Goal: Transaction & Acquisition: Book appointment/travel/reservation

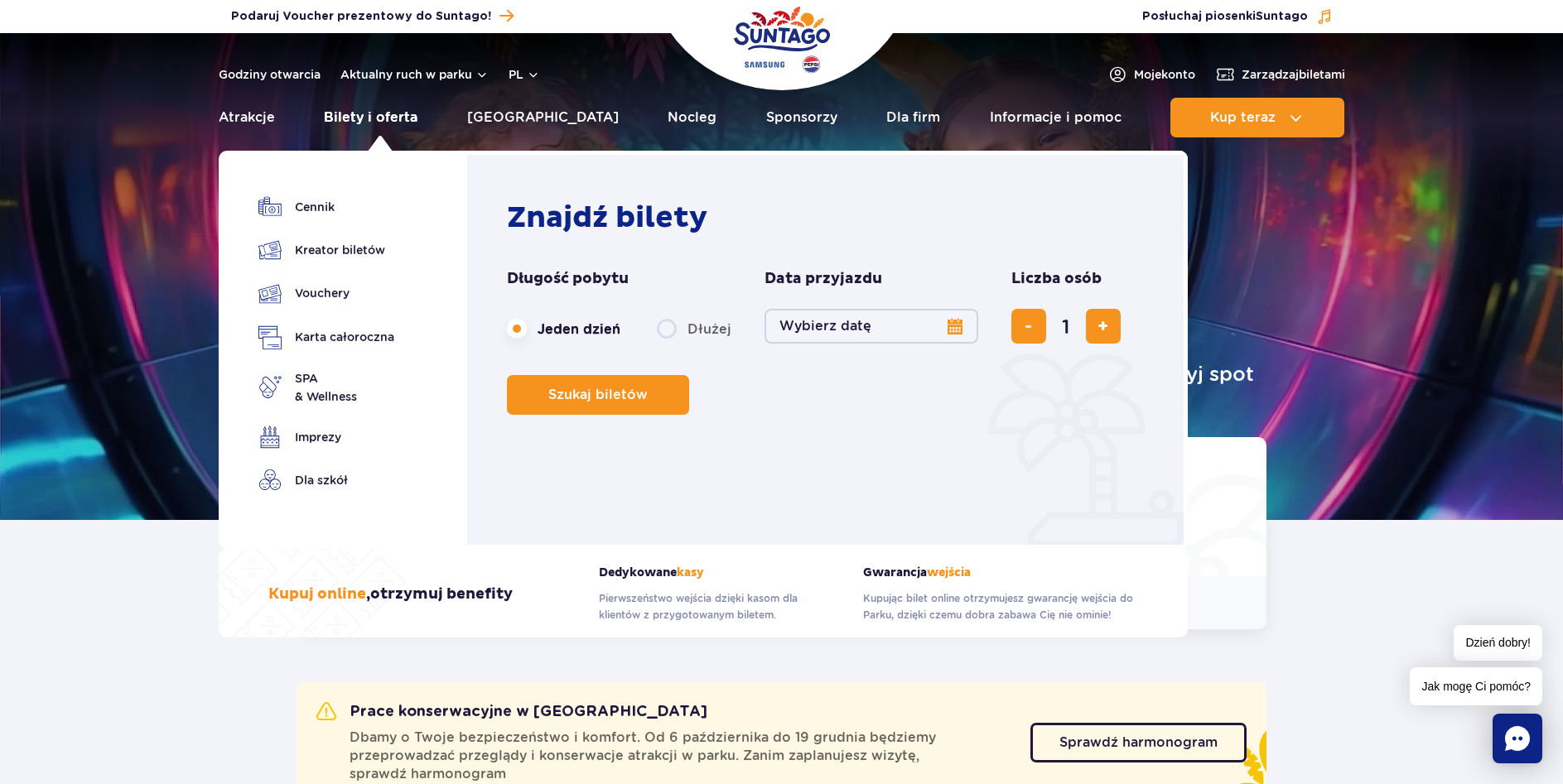
click at [360, 111] on link "Bilety i oferta" at bounding box center [371, 117] width 93 height 40
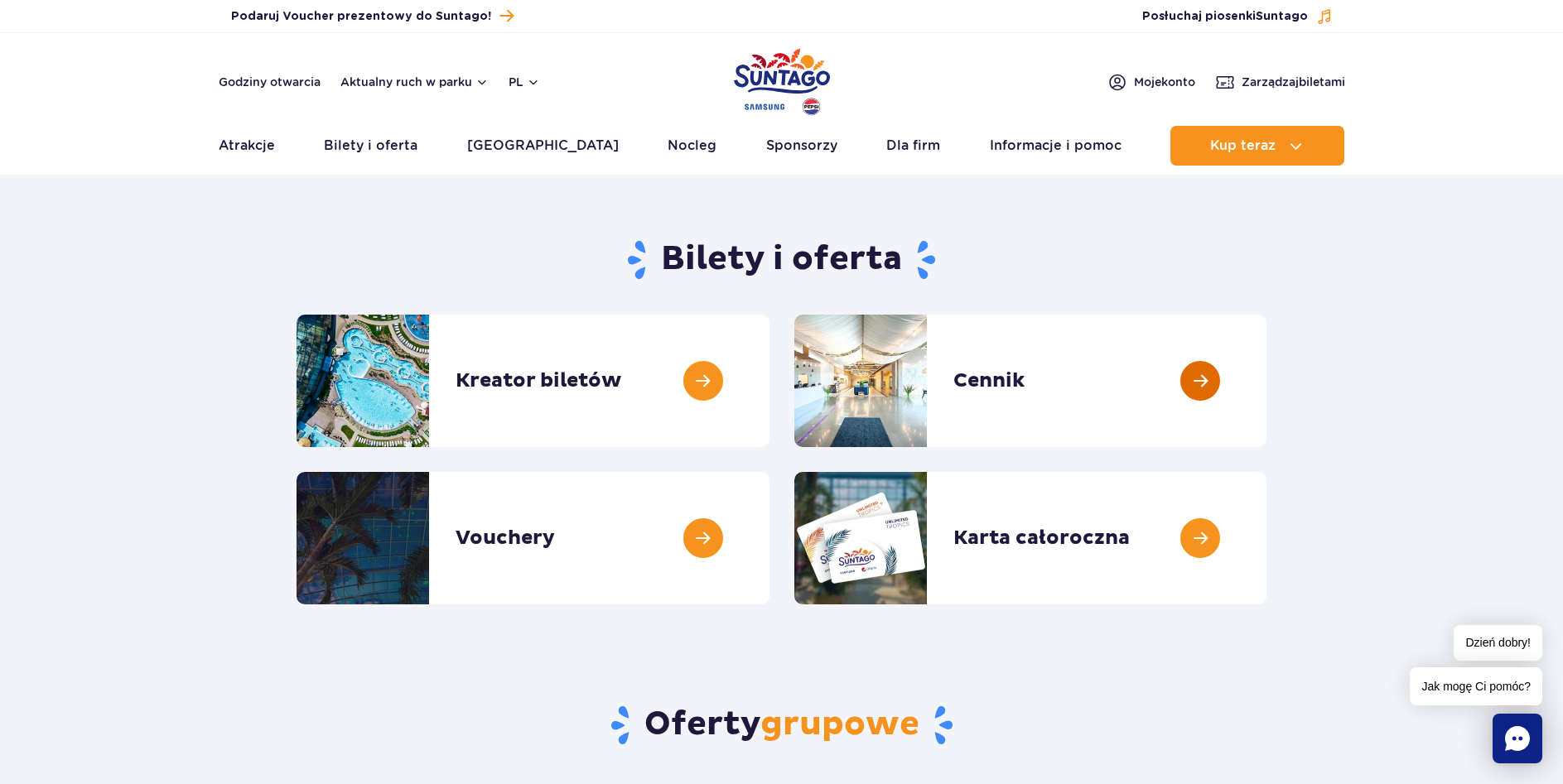
click at [1266, 365] on link at bounding box center [1266, 381] width 0 height 132
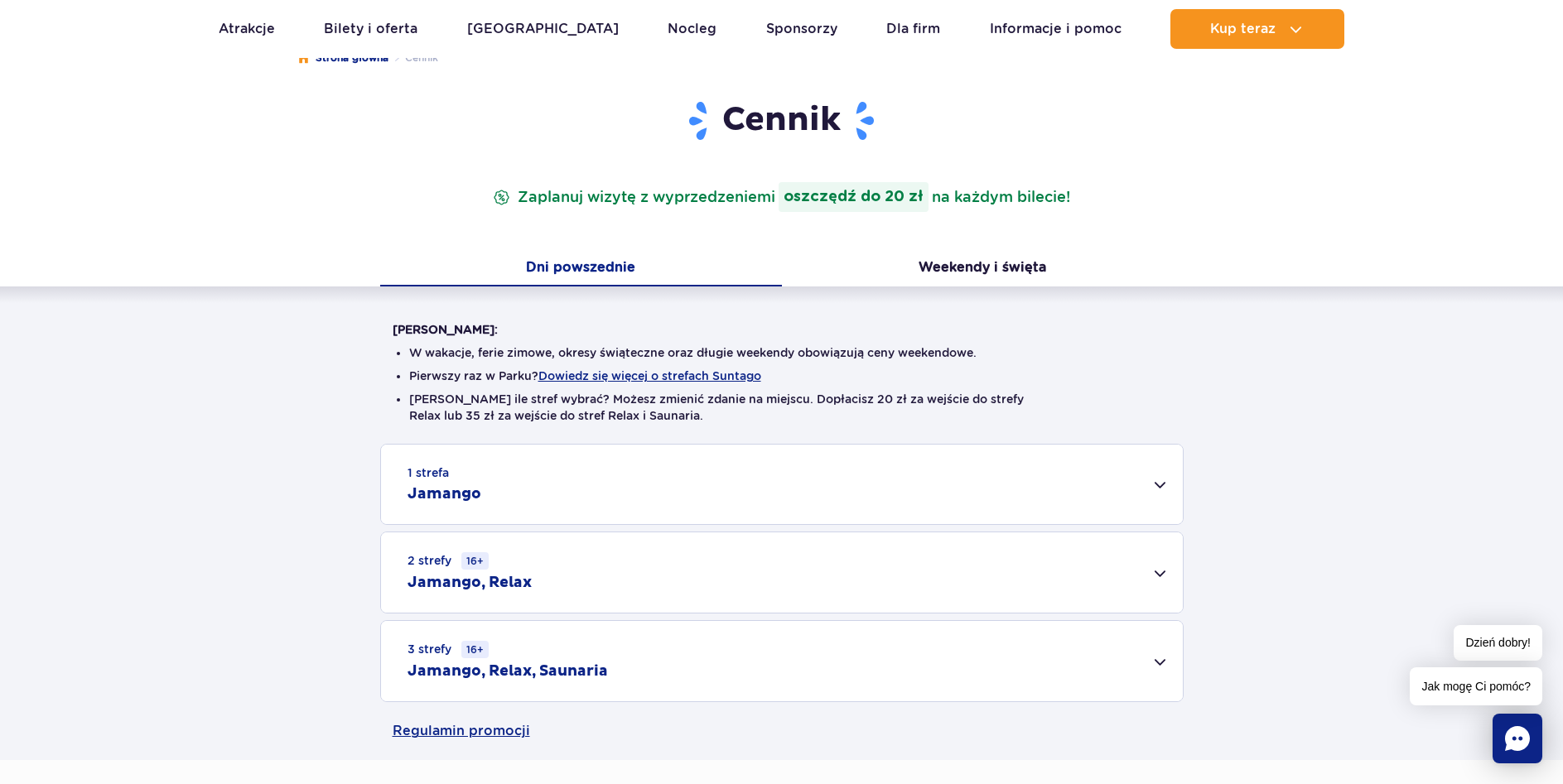
scroll to position [253, 0]
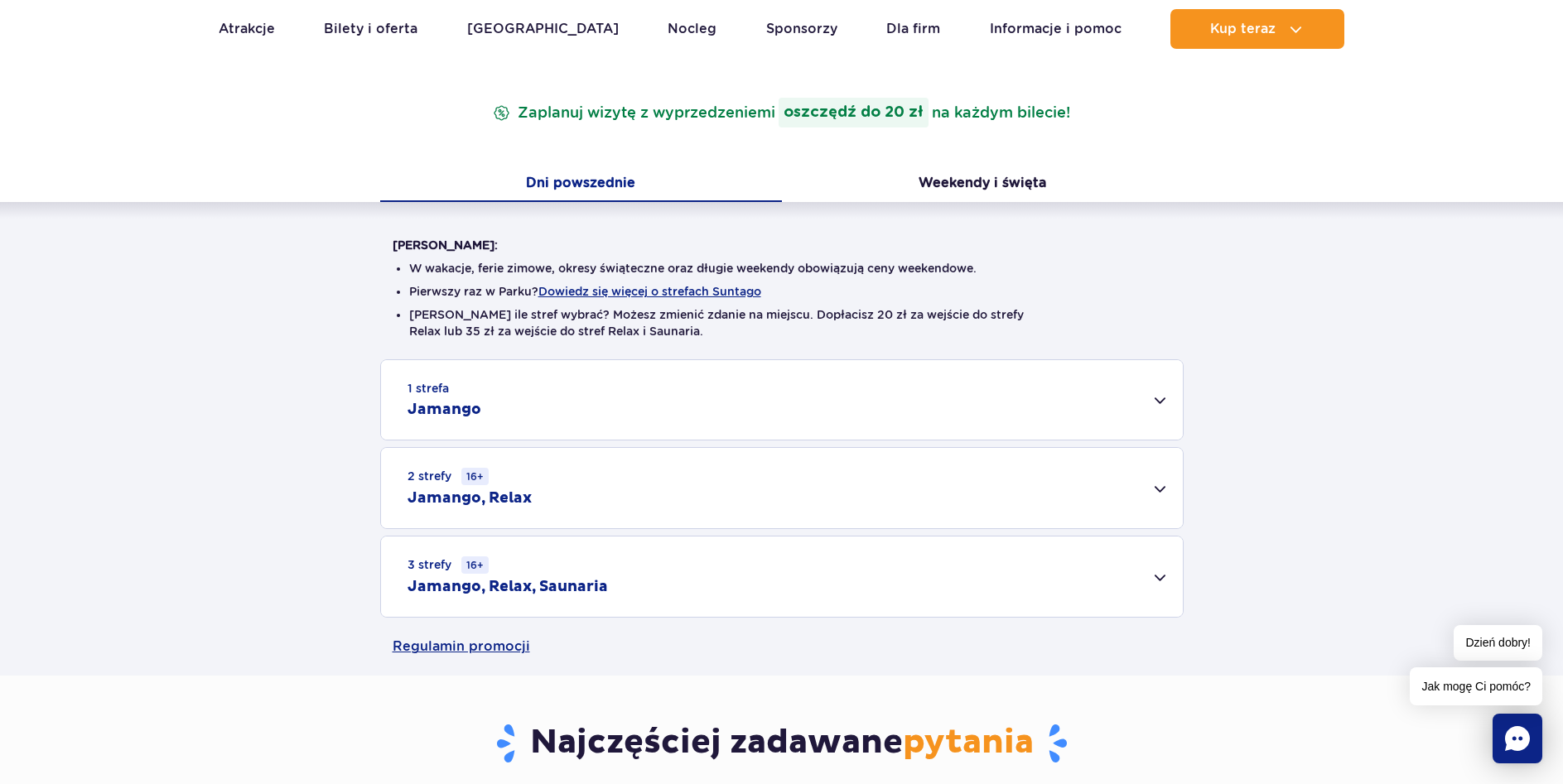
click at [1161, 484] on div "2 strefy 16+ Jamango, Relax" at bounding box center [781, 487] width 801 height 81
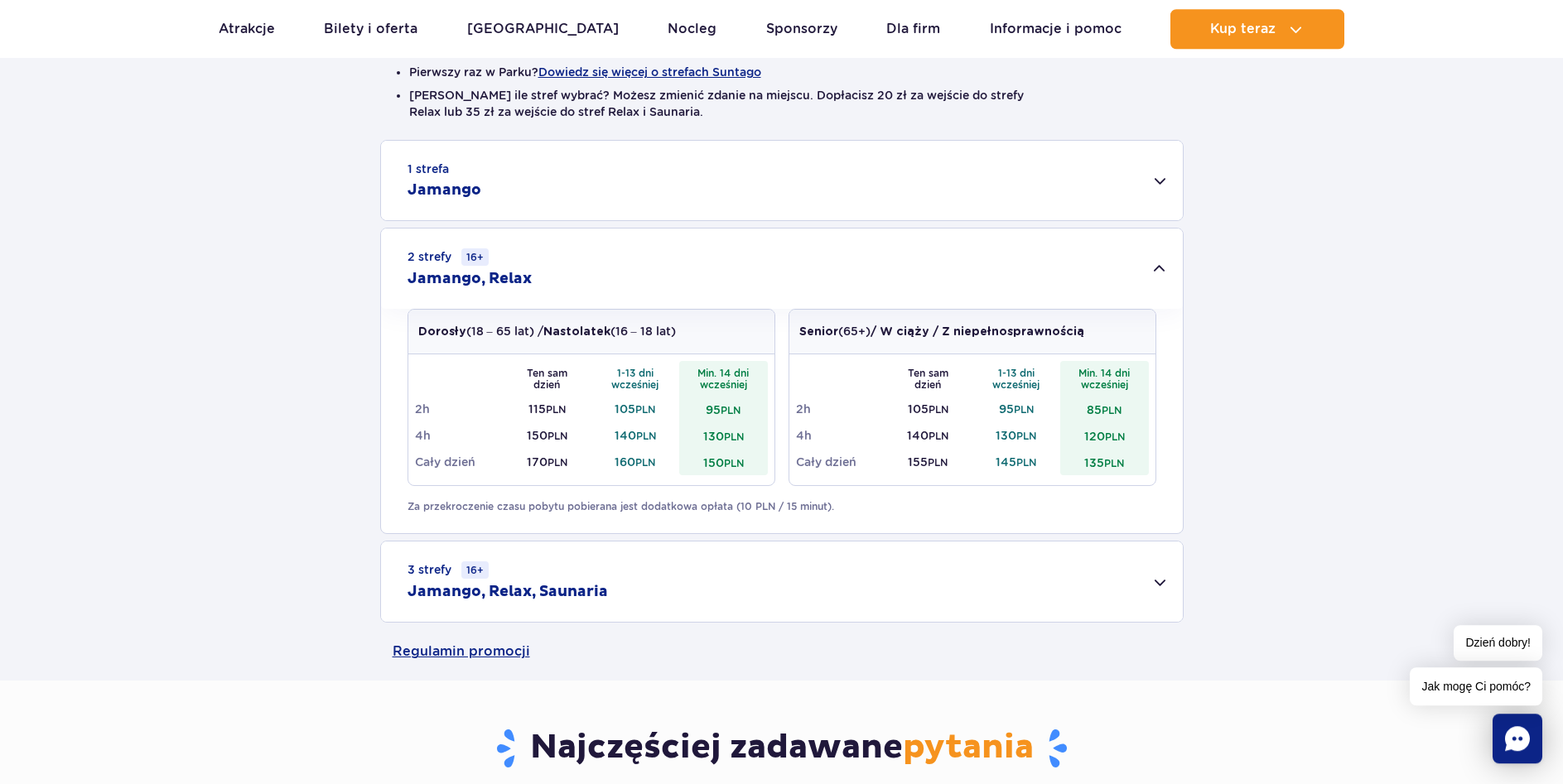
scroll to position [507, 0]
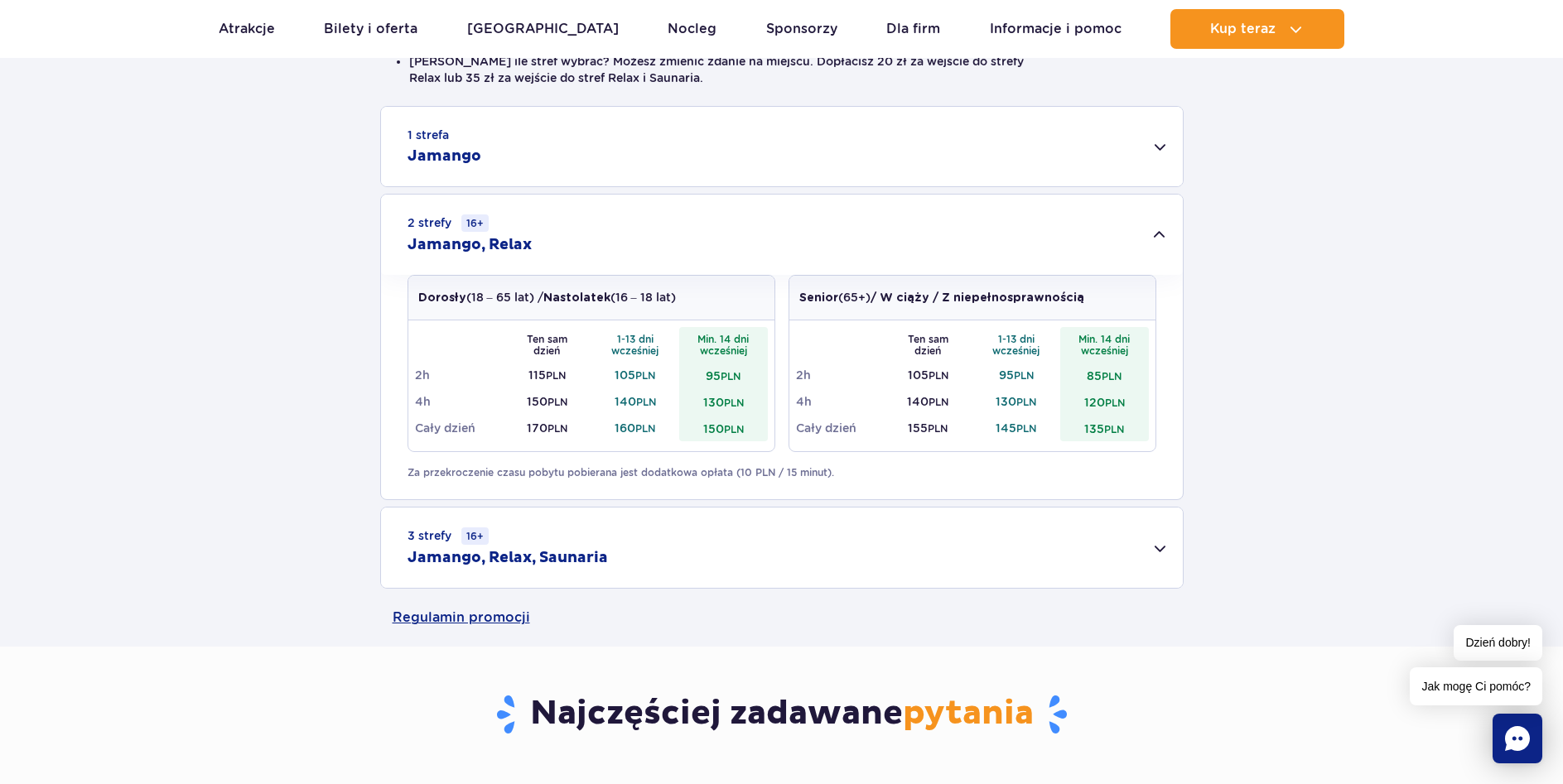
click at [1065, 552] on div "3 strefy 16+ Jamango, Relax, Saunaria" at bounding box center [781, 548] width 801 height 81
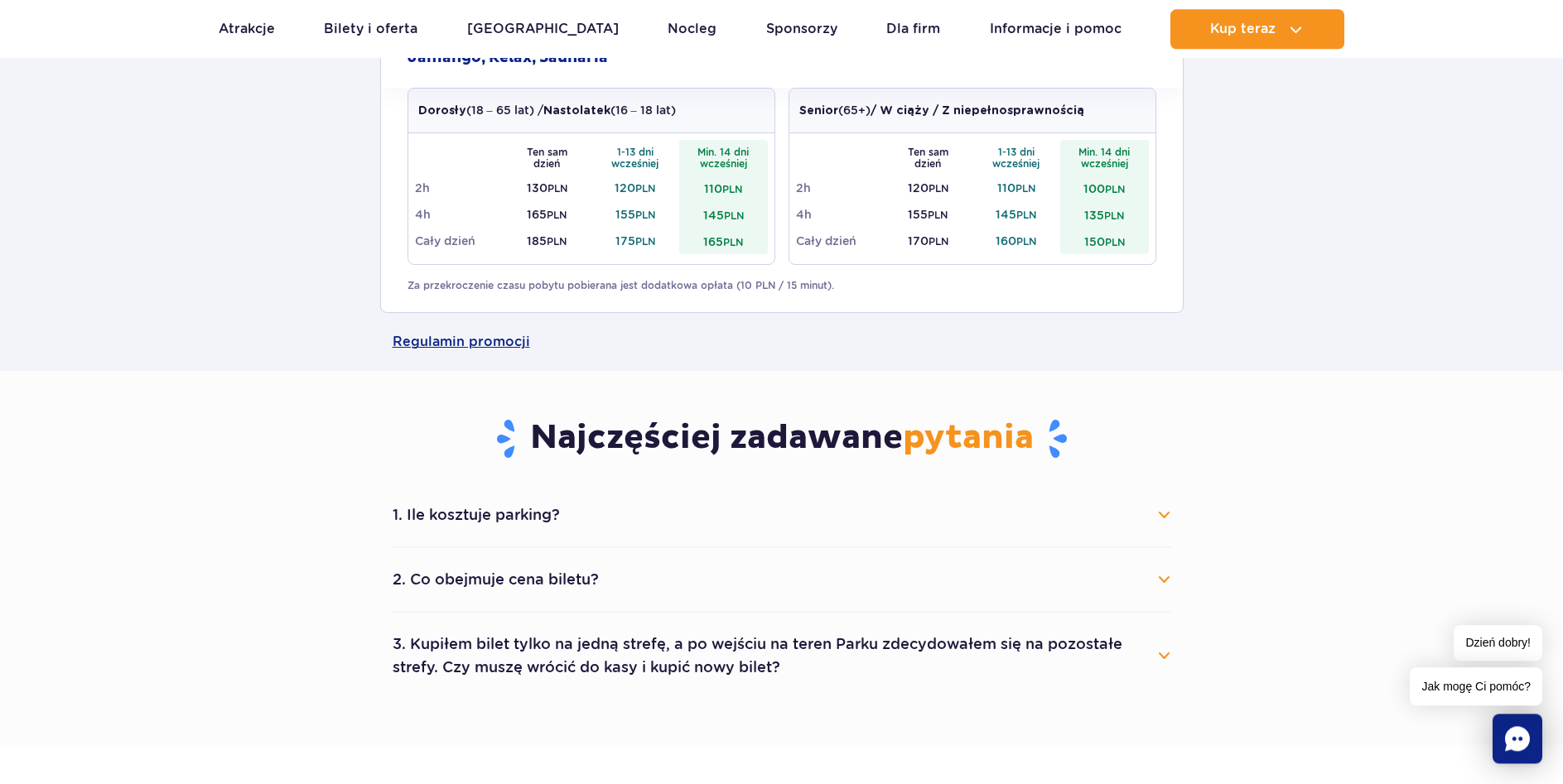
scroll to position [1013, 0]
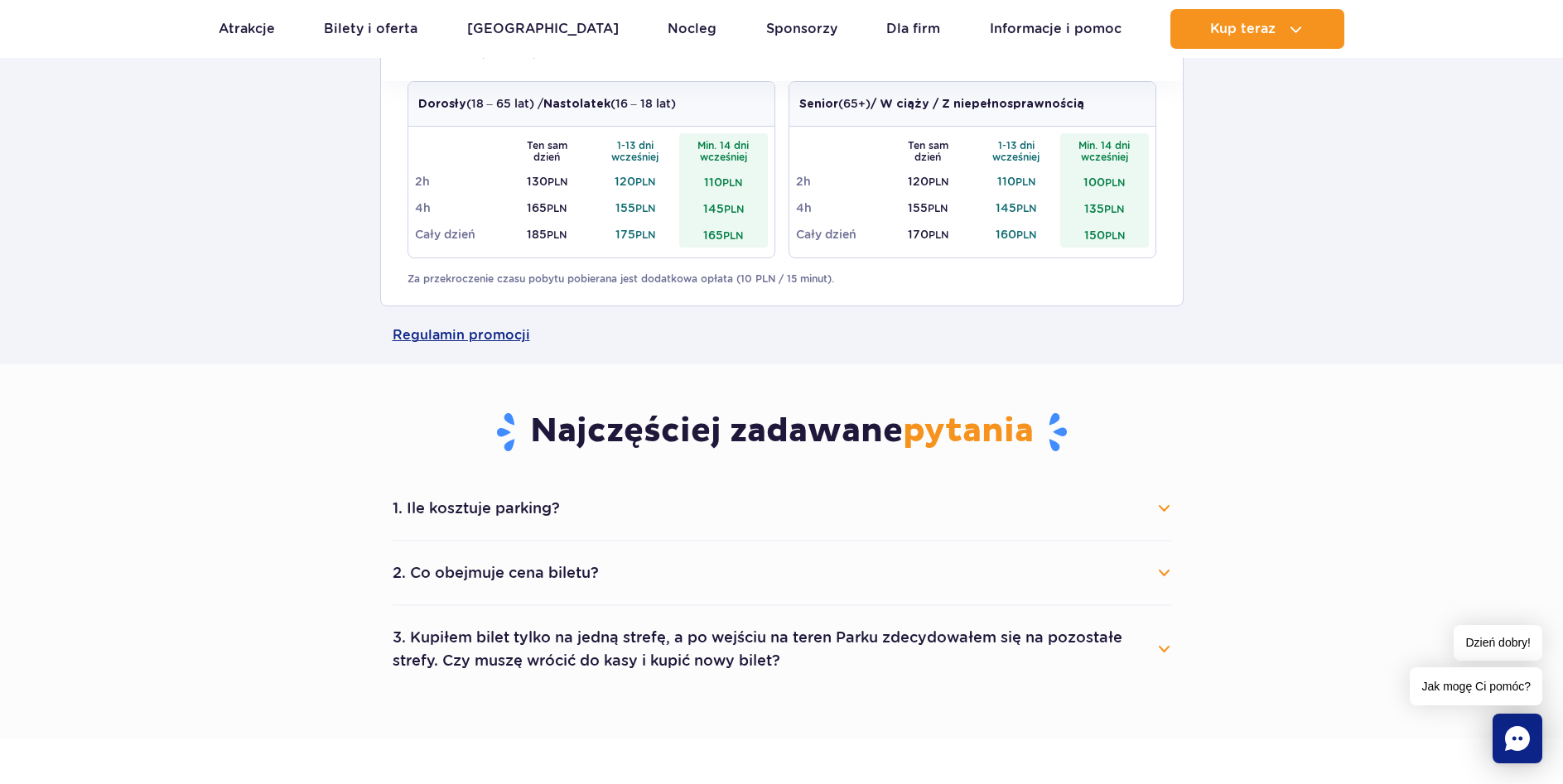
click at [1142, 572] on button "2. Co obejmuje cena biletu?" at bounding box center [782, 572] width 779 height 36
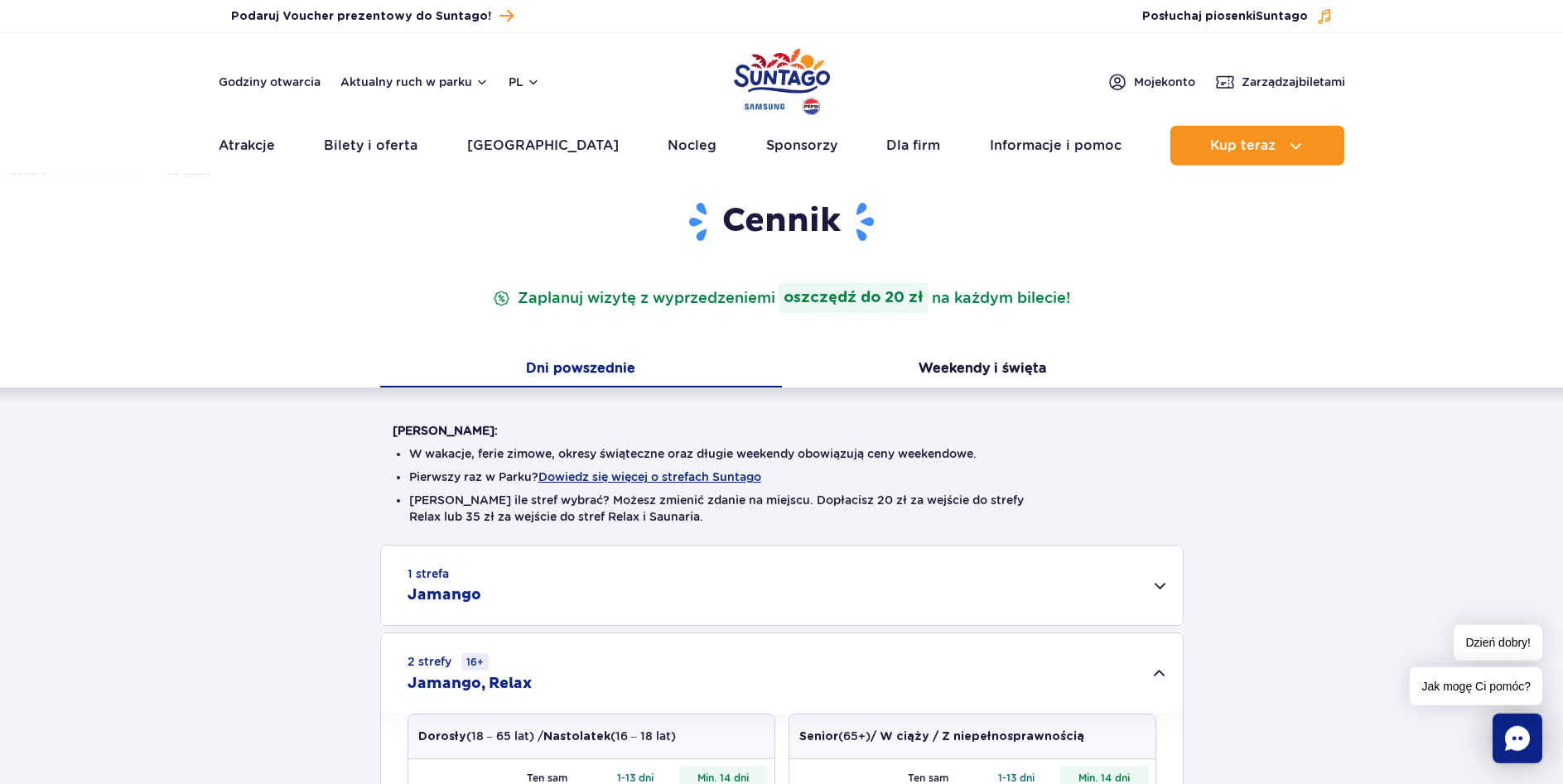
scroll to position [0, 0]
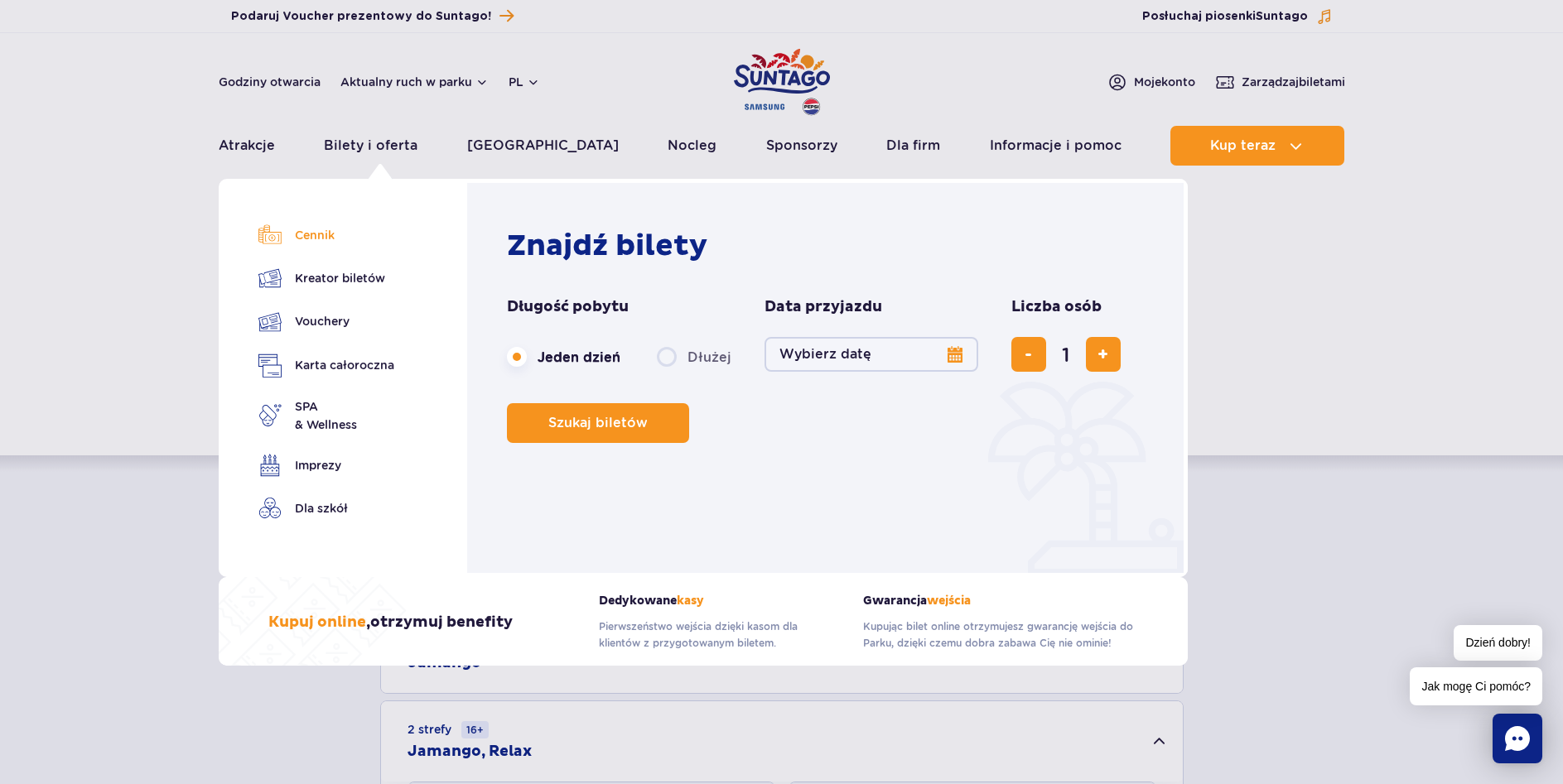
click at [332, 241] on link "Cennik" at bounding box center [327, 235] width 136 height 23
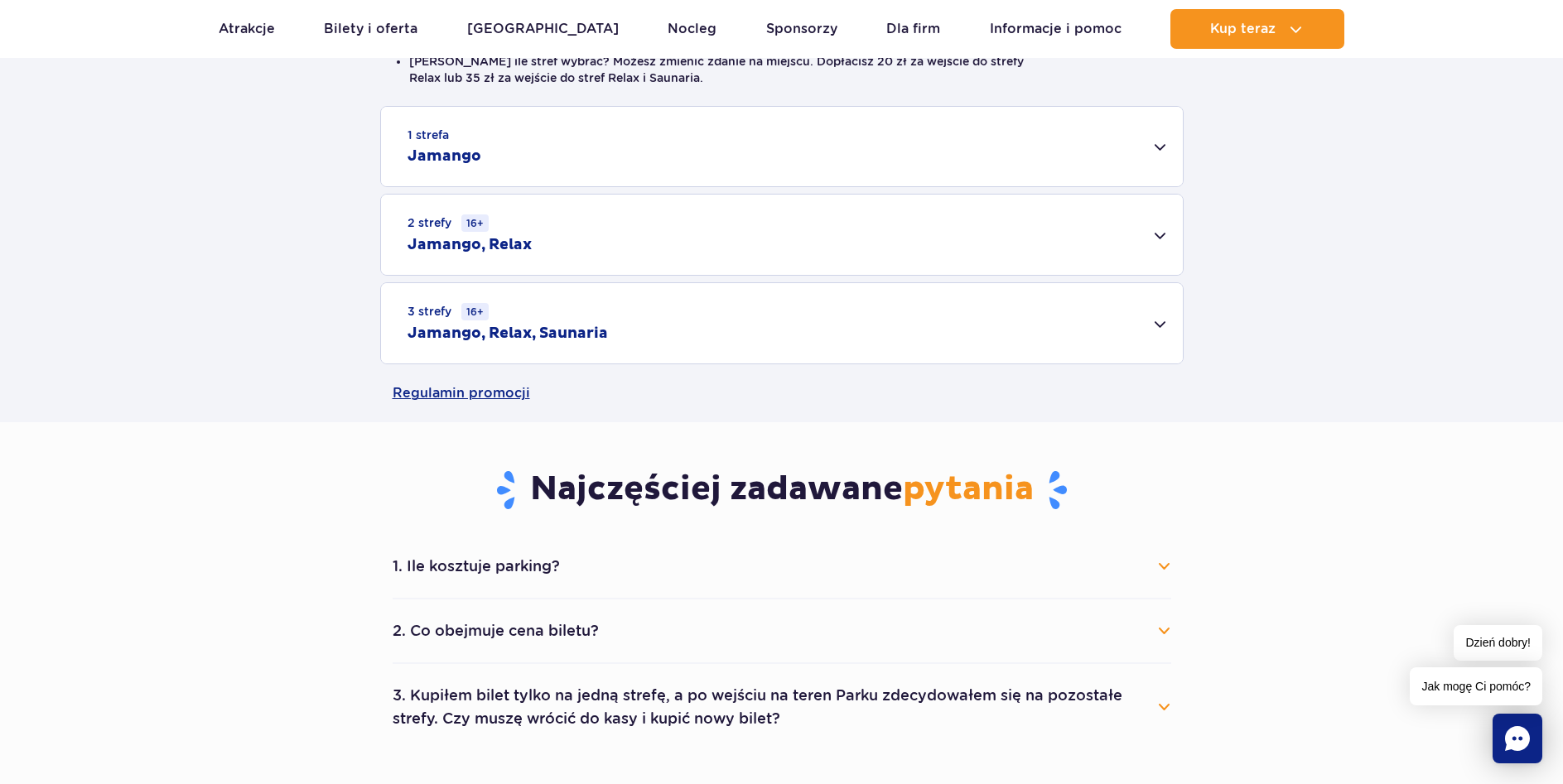
scroll to position [253, 0]
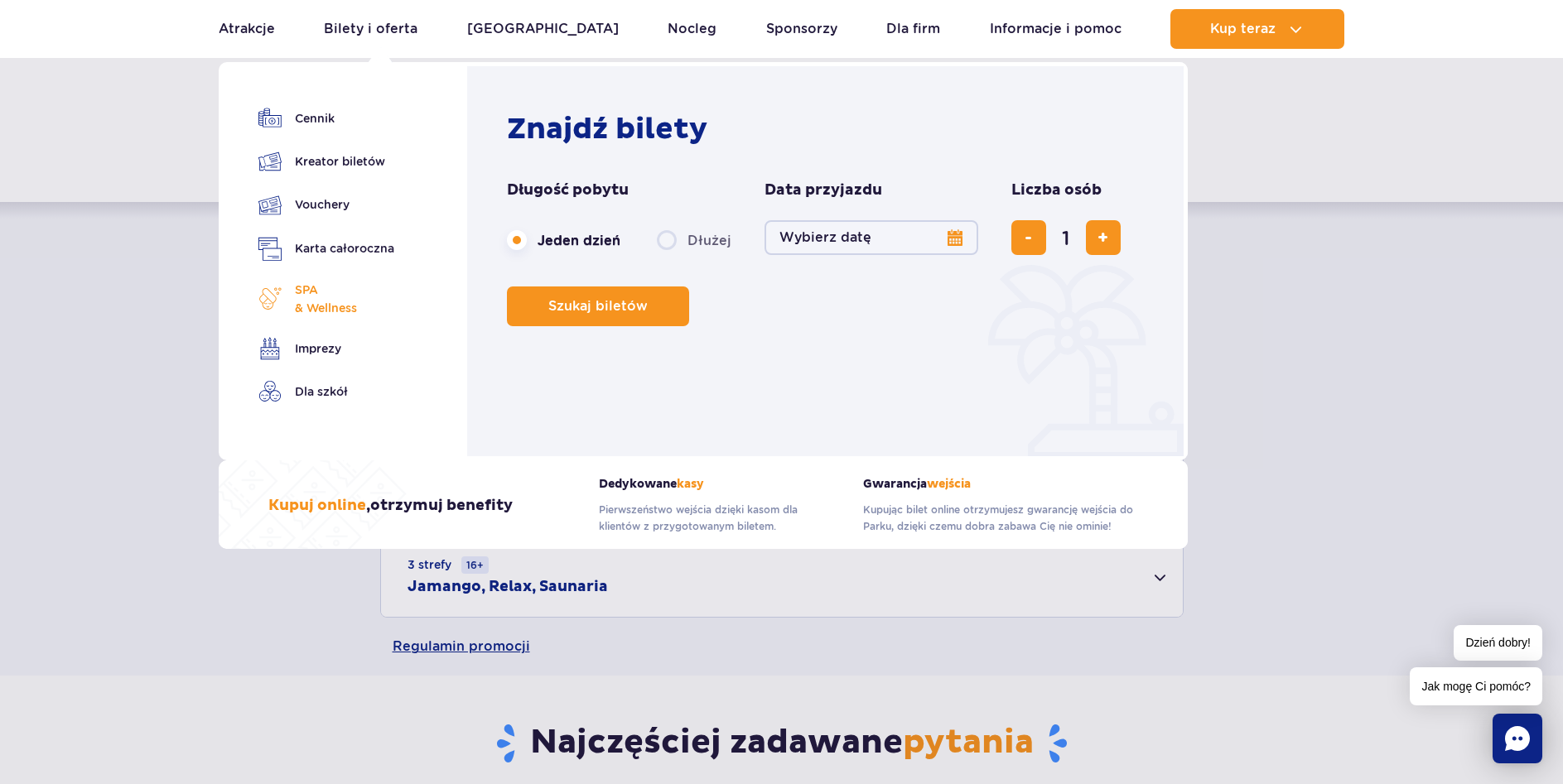
click at [347, 302] on span "SPA & Wellness" at bounding box center [326, 298] width 62 height 36
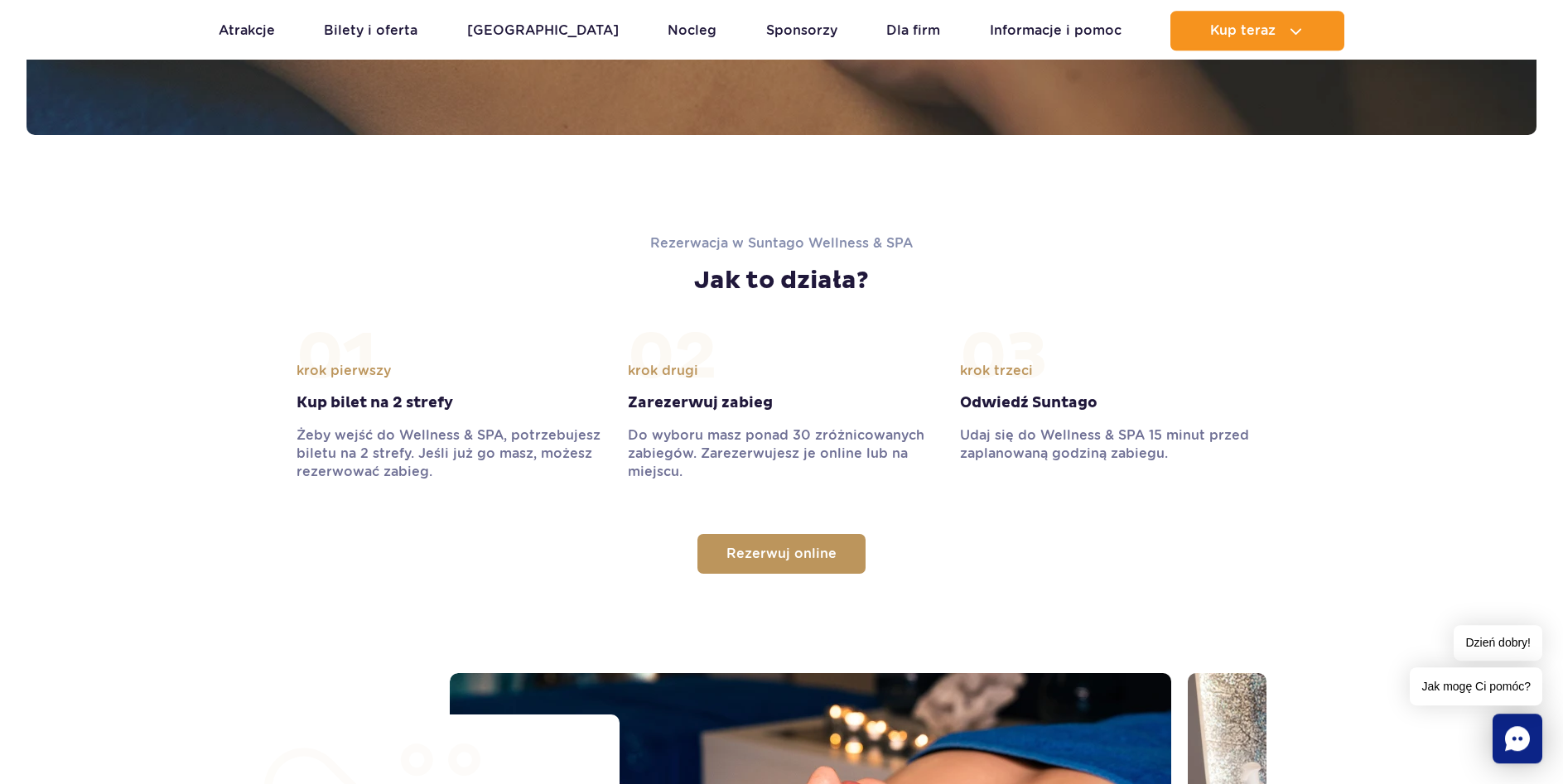
scroll to position [1727, 0]
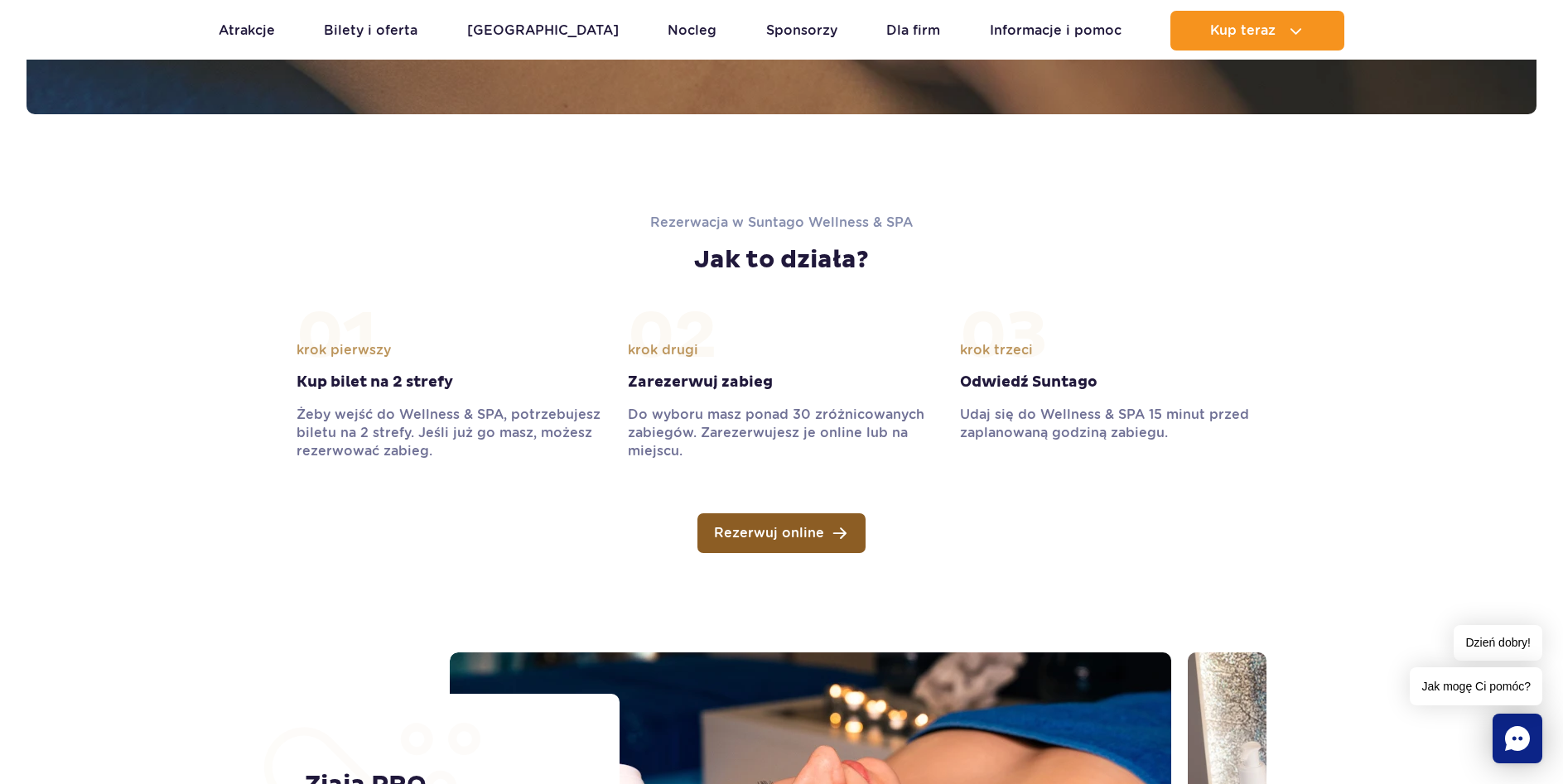
click at [747, 526] on span "Rezerwuj online" at bounding box center [769, 533] width 110 height 14
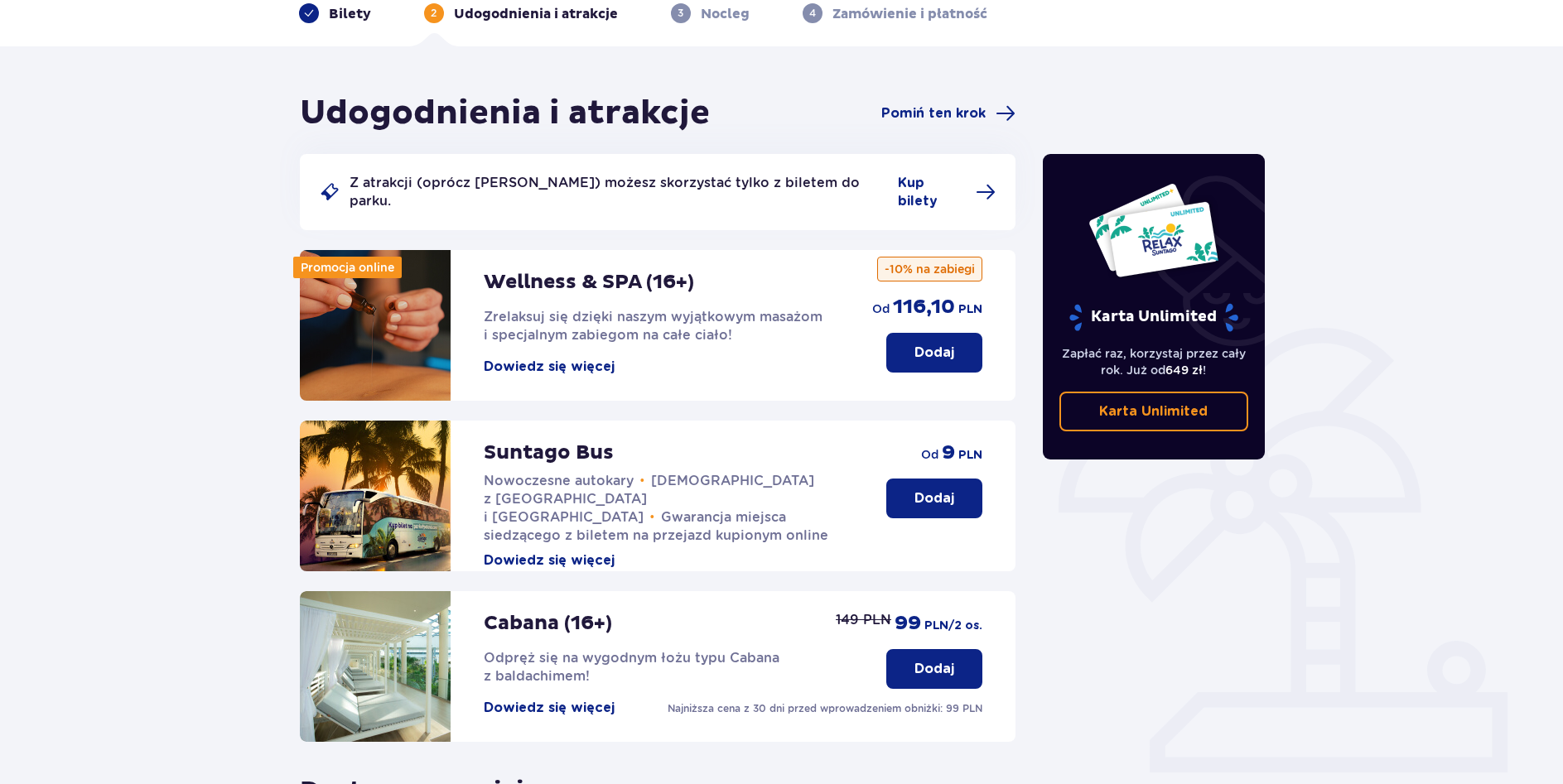
scroll to position [85, 0]
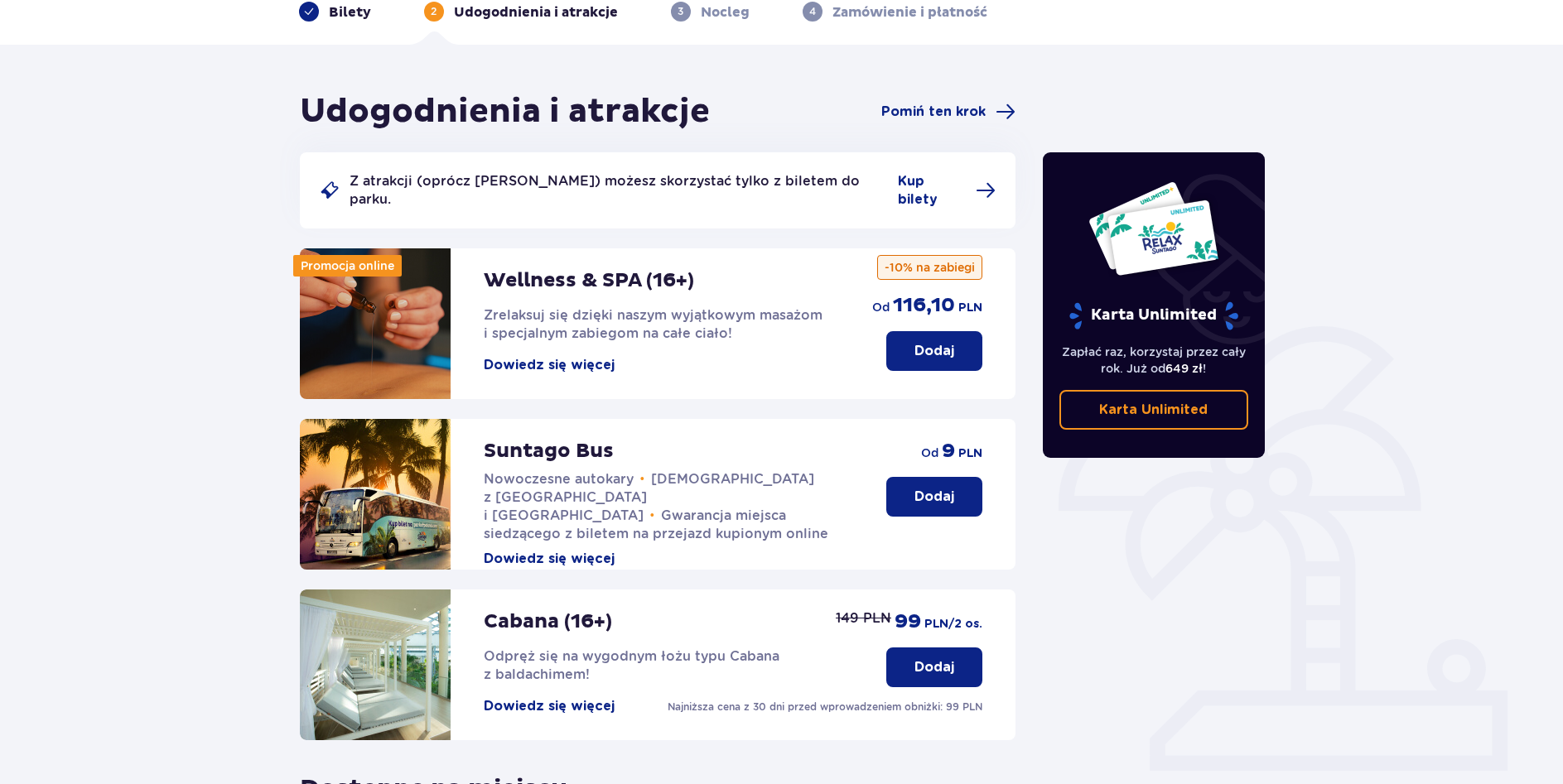
click at [725, 307] on span "Zrelaksuj się dzięki naszym wyjątkowym masażom i specjalnym zabiegom na całe ci…" at bounding box center [652, 324] width 338 height 34
click at [926, 342] on p "Dodaj" at bounding box center [934, 350] width 40 height 18
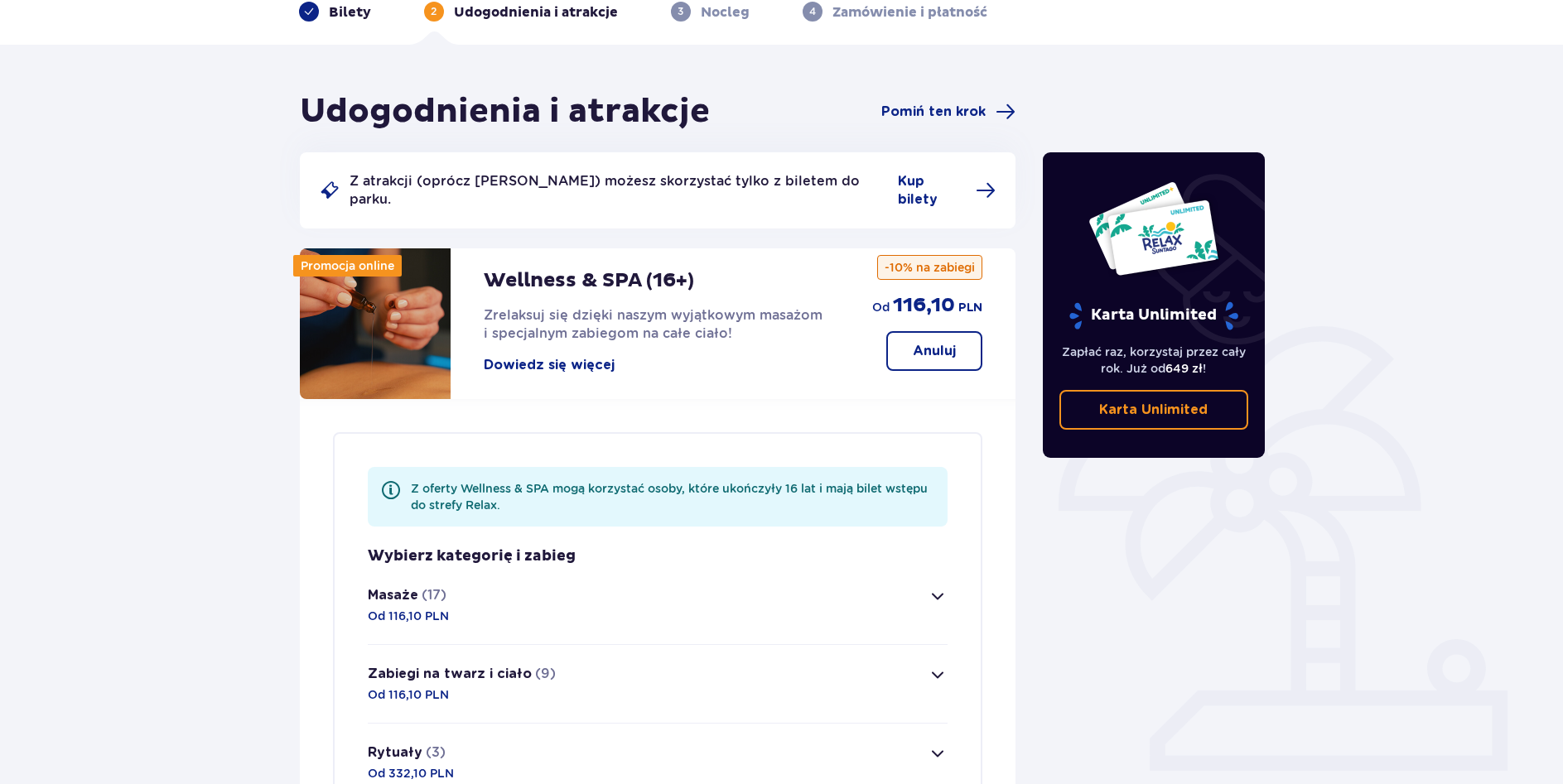
scroll to position [480, 0]
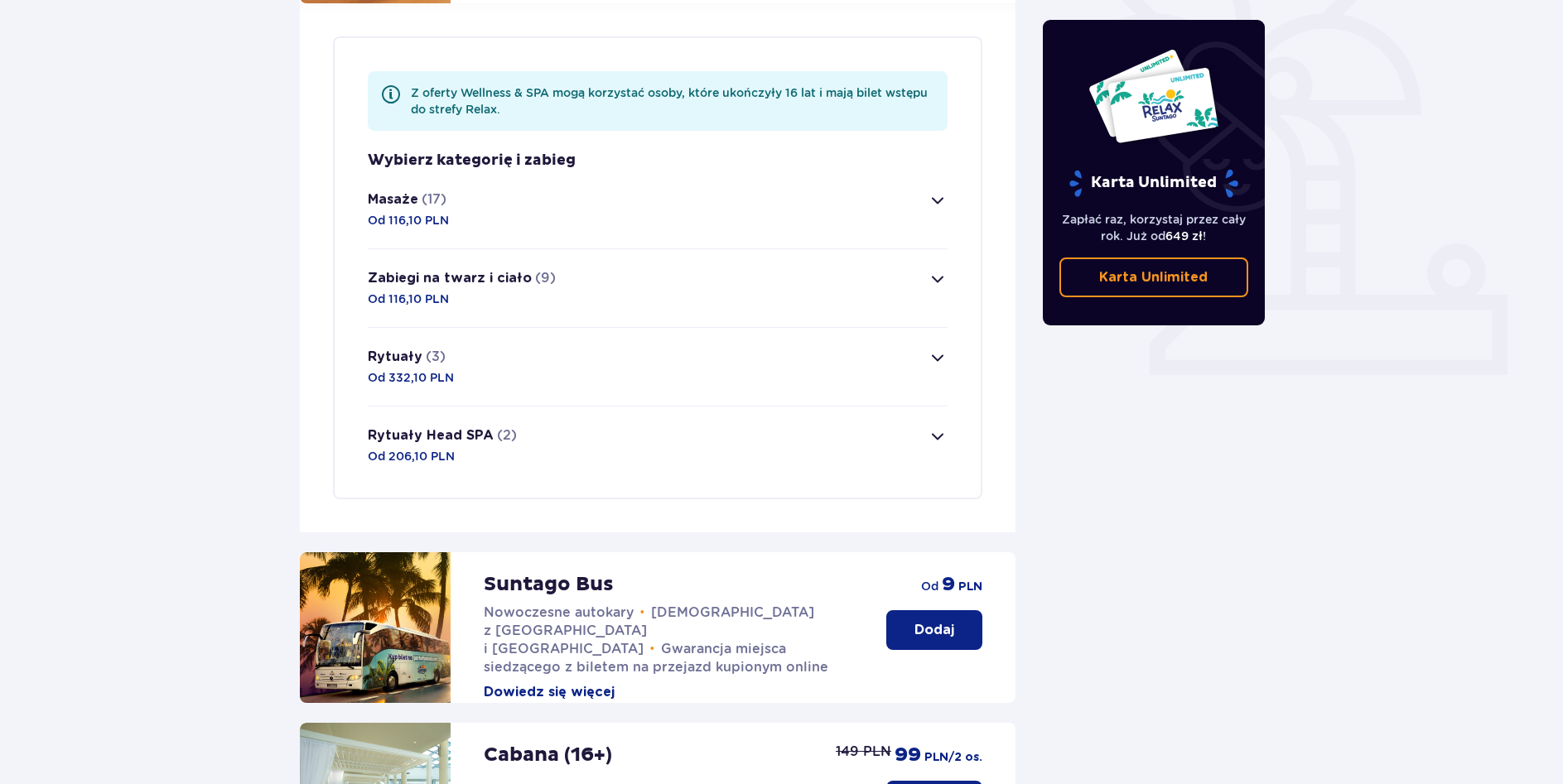
click at [929, 192] on span "button" at bounding box center [937, 200] width 20 height 19
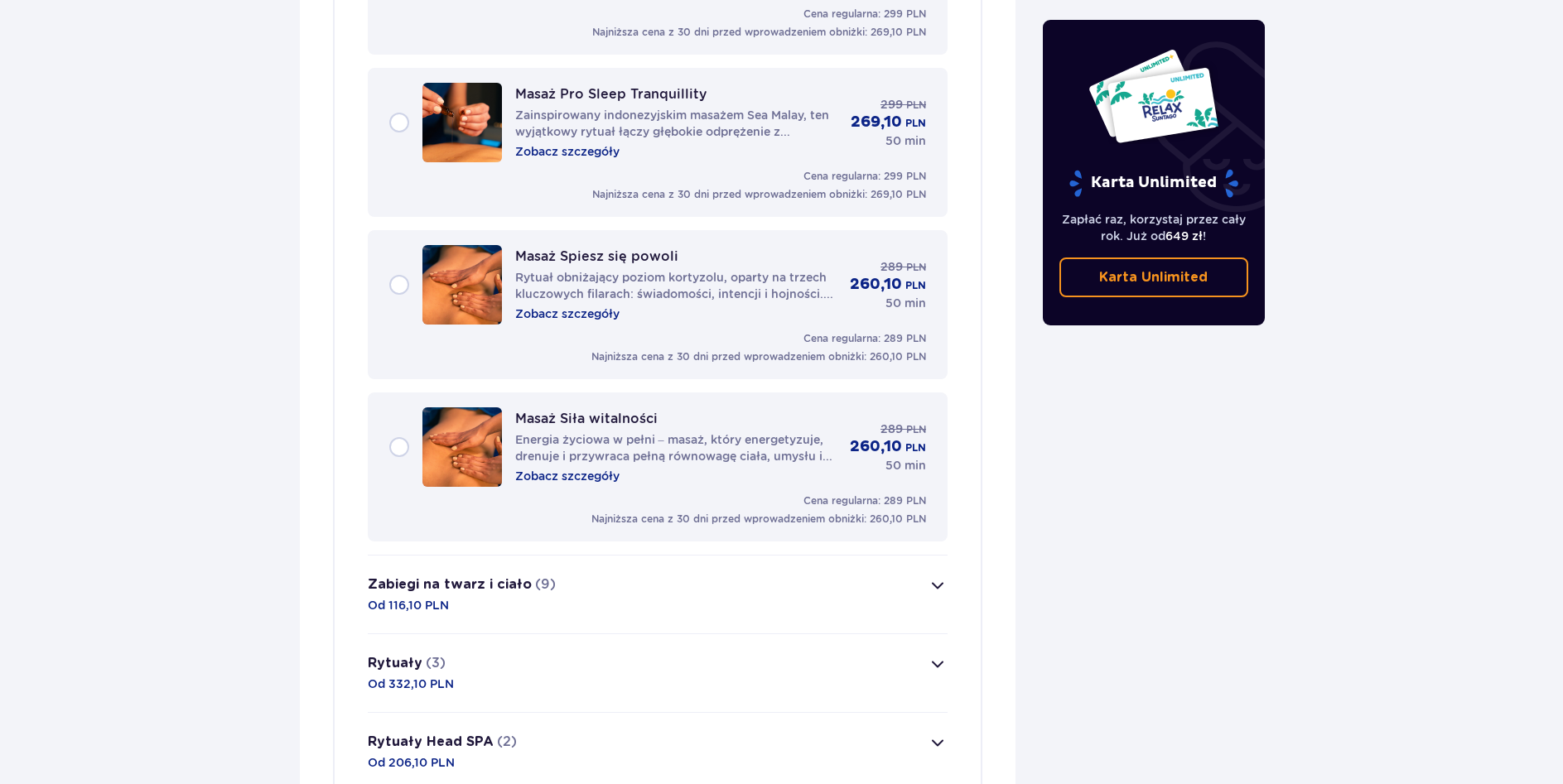
scroll to position [2998, 0]
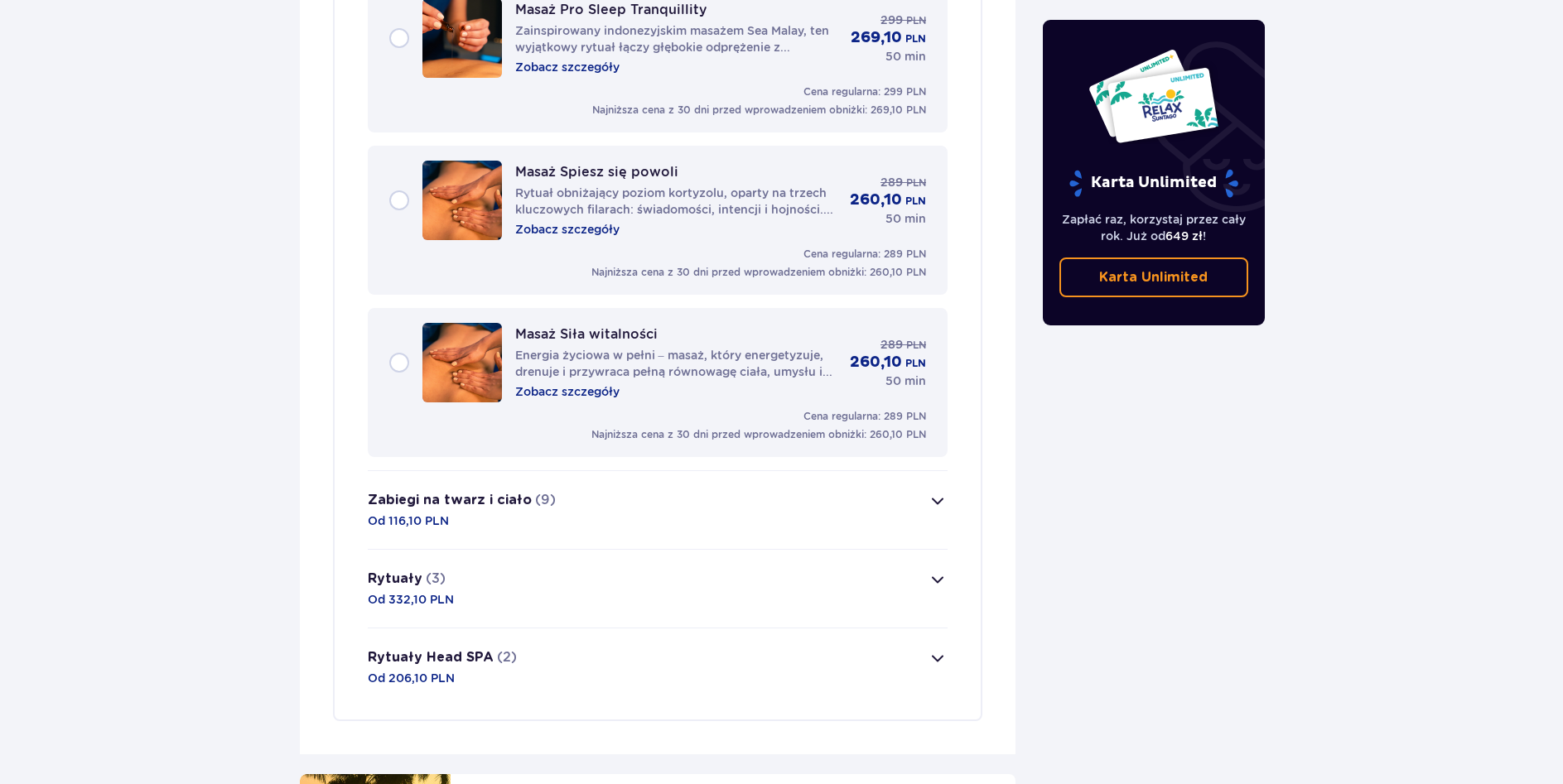
click at [945, 491] on span "button" at bounding box center [937, 500] width 20 height 19
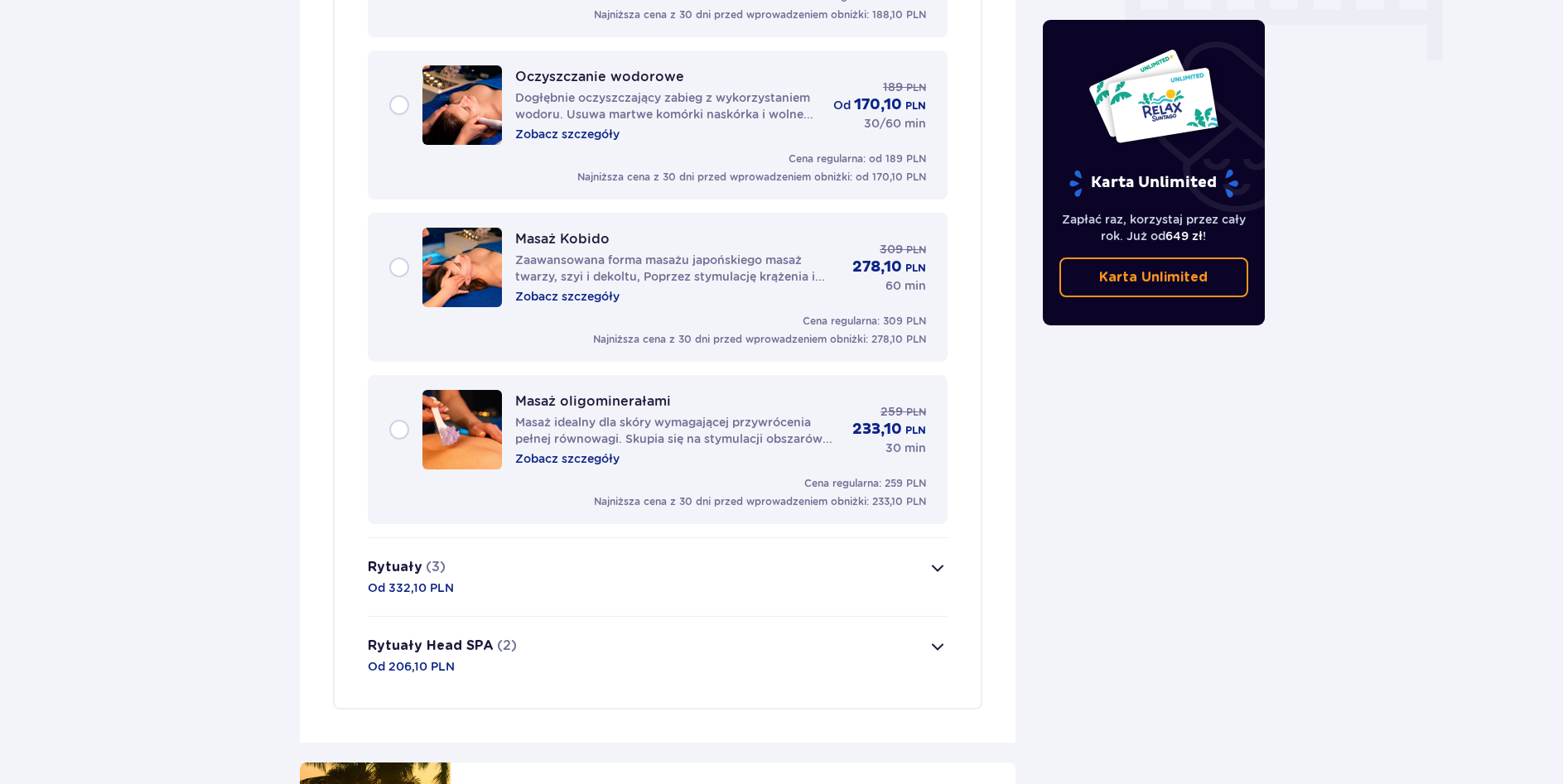
scroll to position [1810, 0]
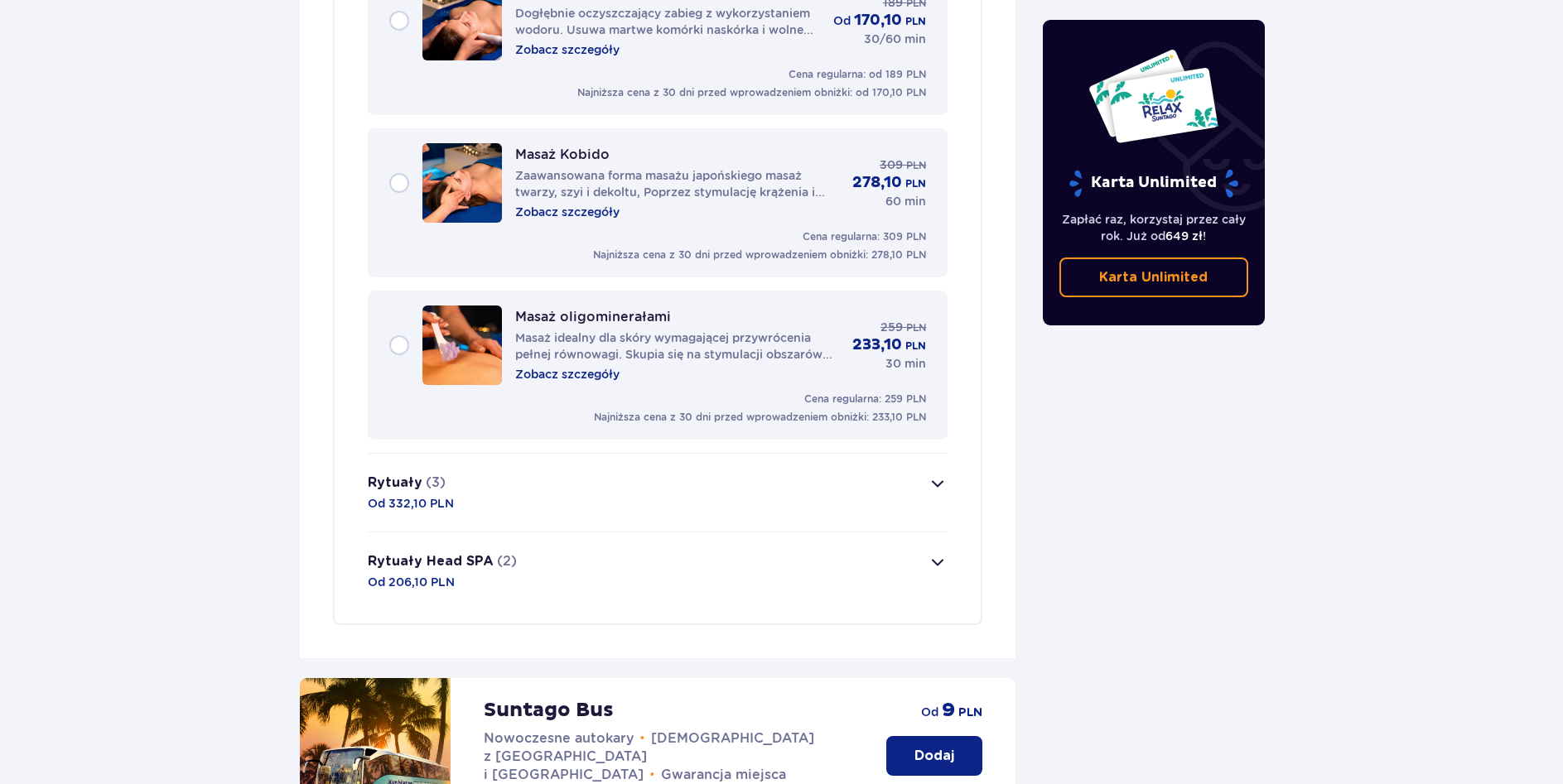
click at [932, 474] on span "button" at bounding box center [937, 483] width 20 height 19
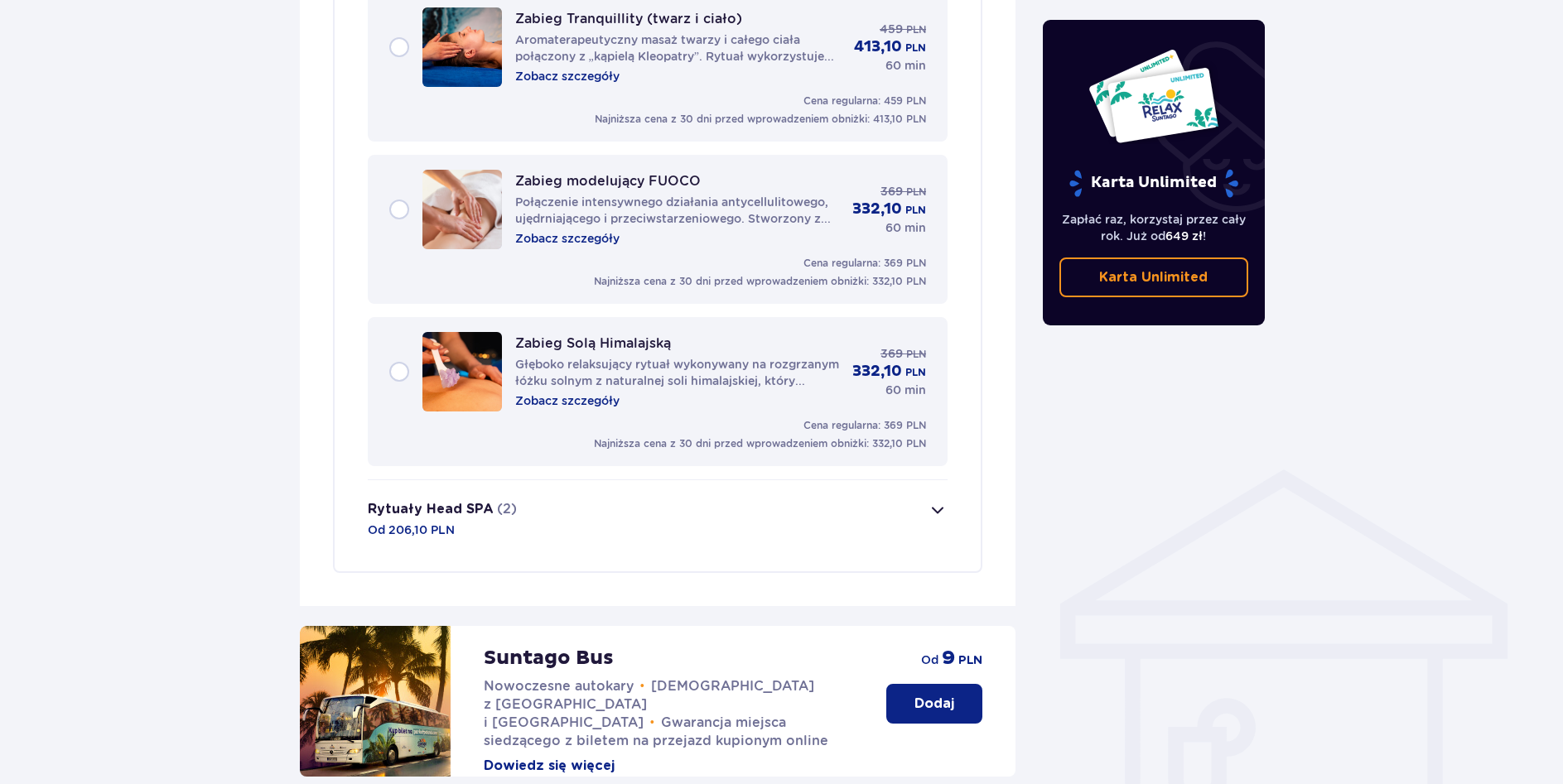
scroll to position [1043, 0]
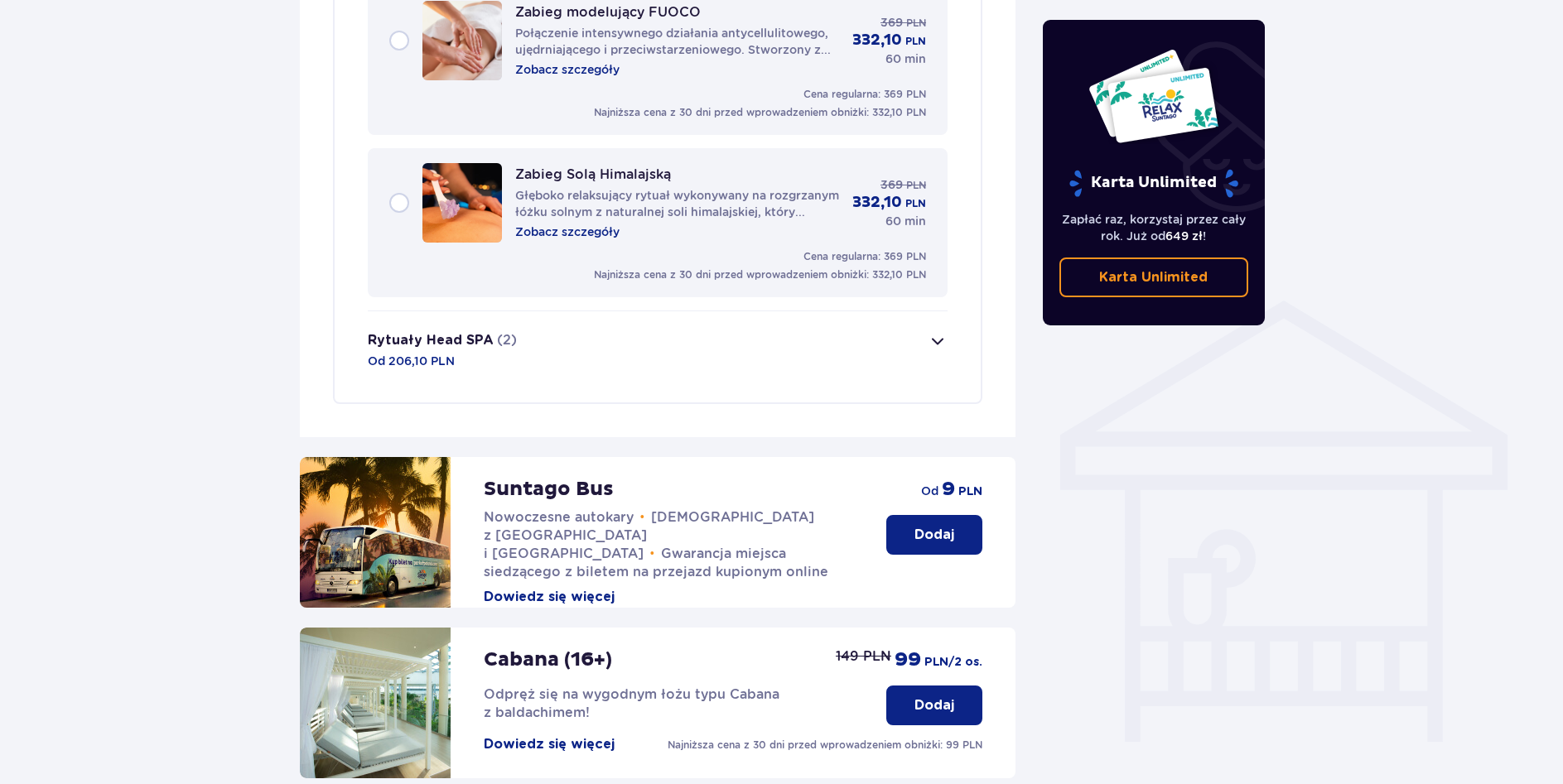
click at [931, 331] on span "button" at bounding box center [937, 341] width 20 height 19
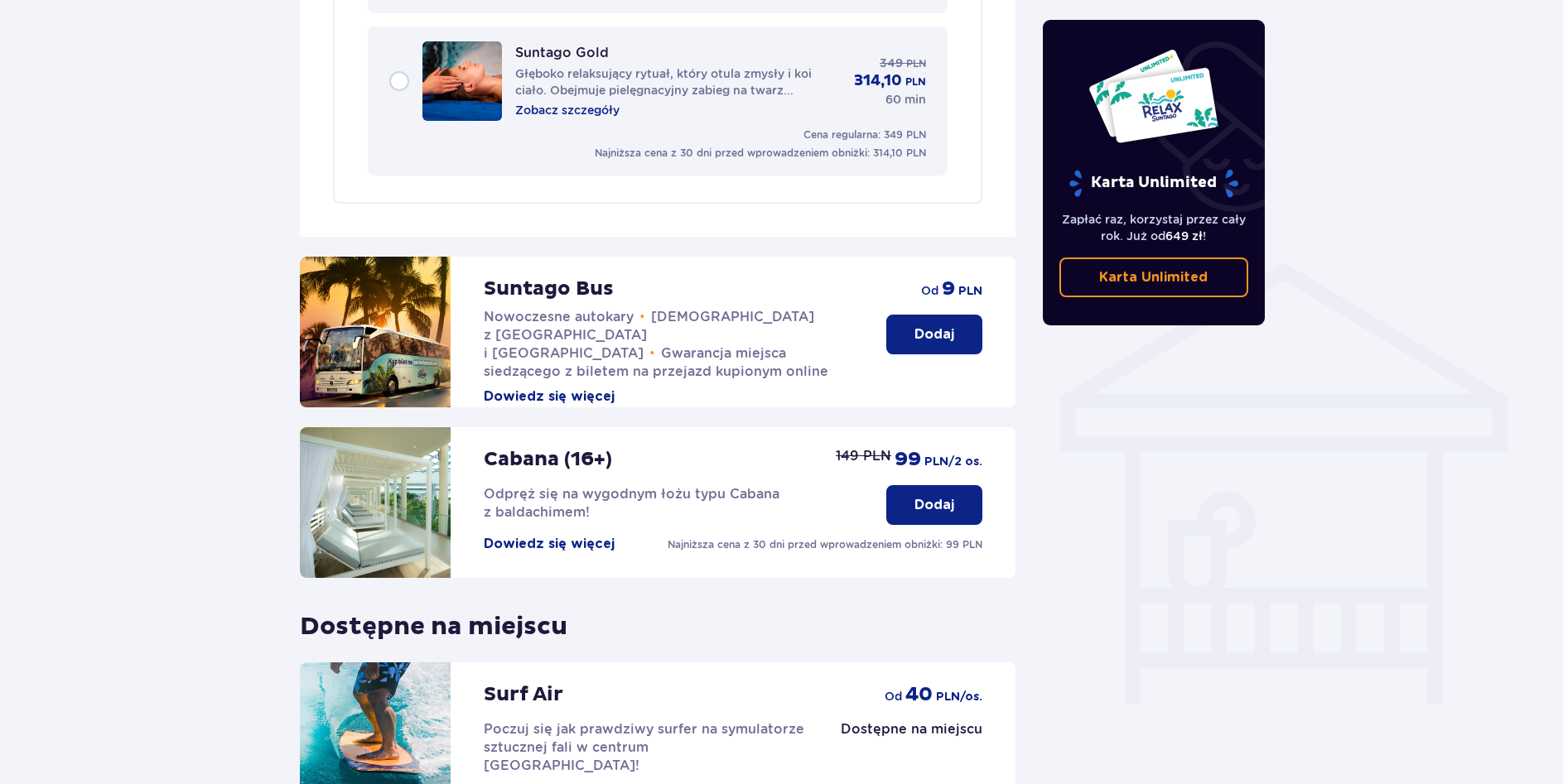
scroll to position [1122, 0]
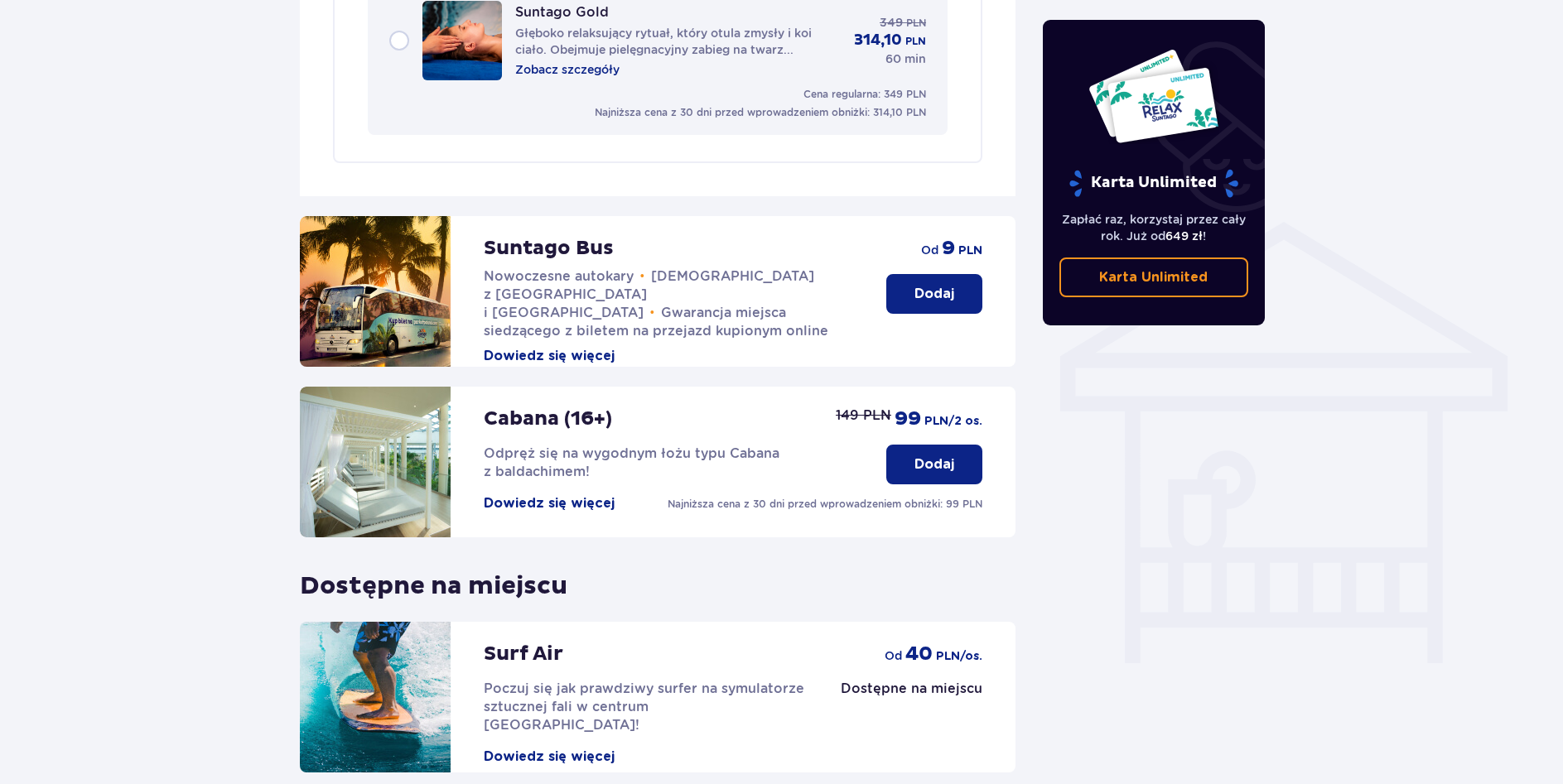
click at [539, 347] on button "Dowiedz się więcej" at bounding box center [549, 355] width 131 height 18
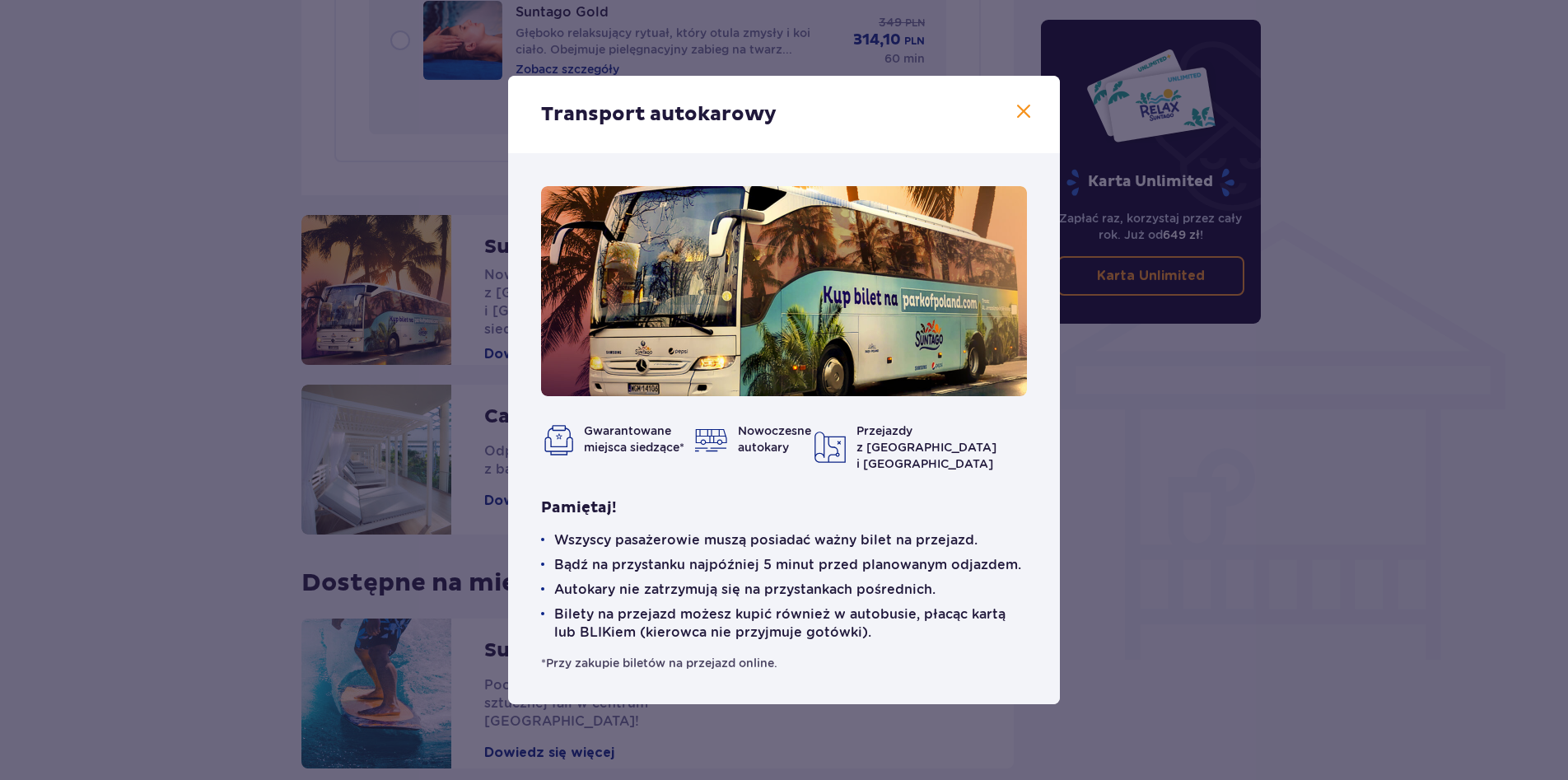
click at [1150, 581] on div "Transport autokarowy Gwarantowane miejsca siedzące* Nowoczesne autokary Przejaz…" at bounding box center [784, 390] width 1568 height 780
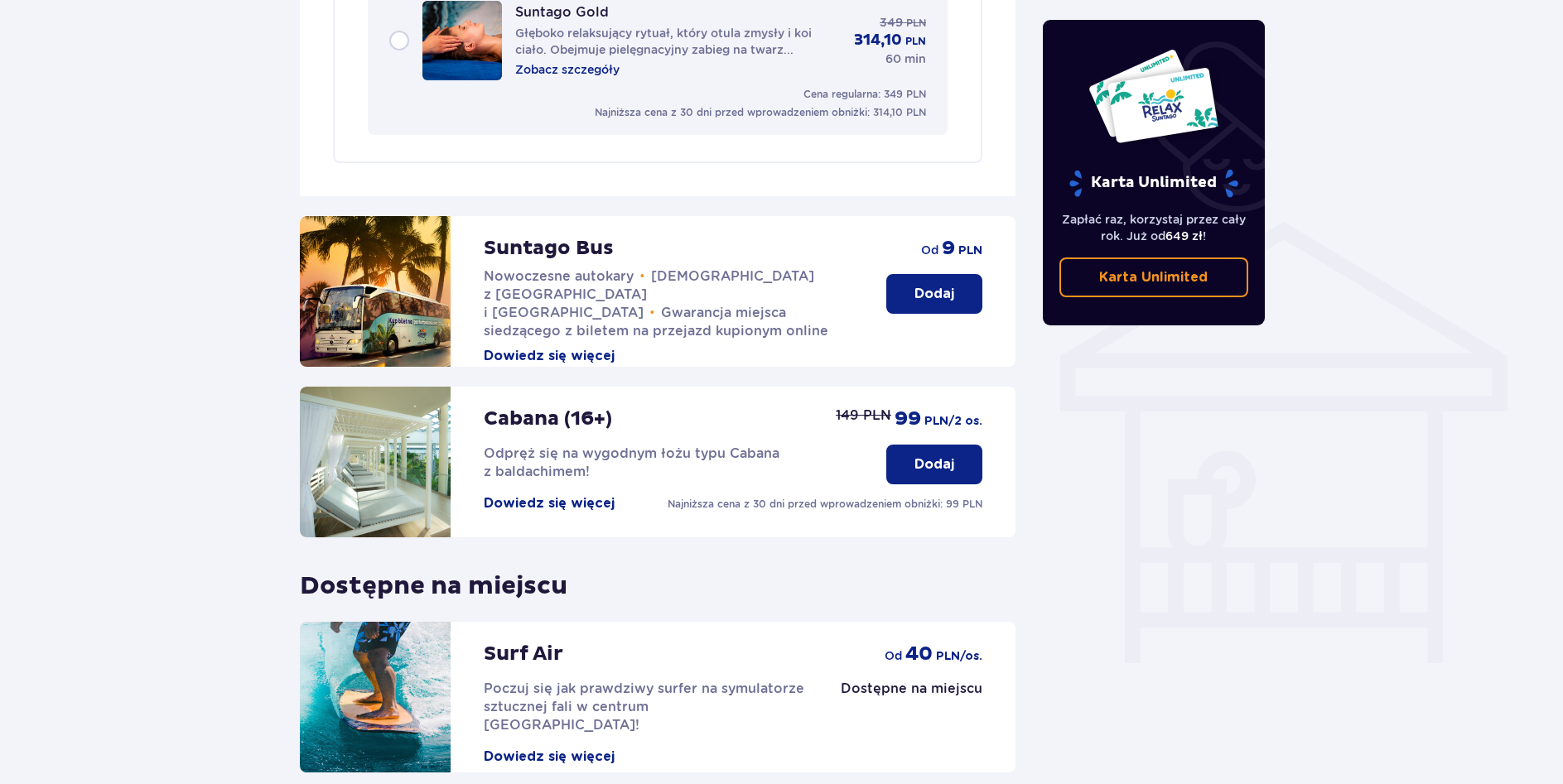
click at [927, 285] on p "Dodaj" at bounding box center [934, 293] width 40 height 18
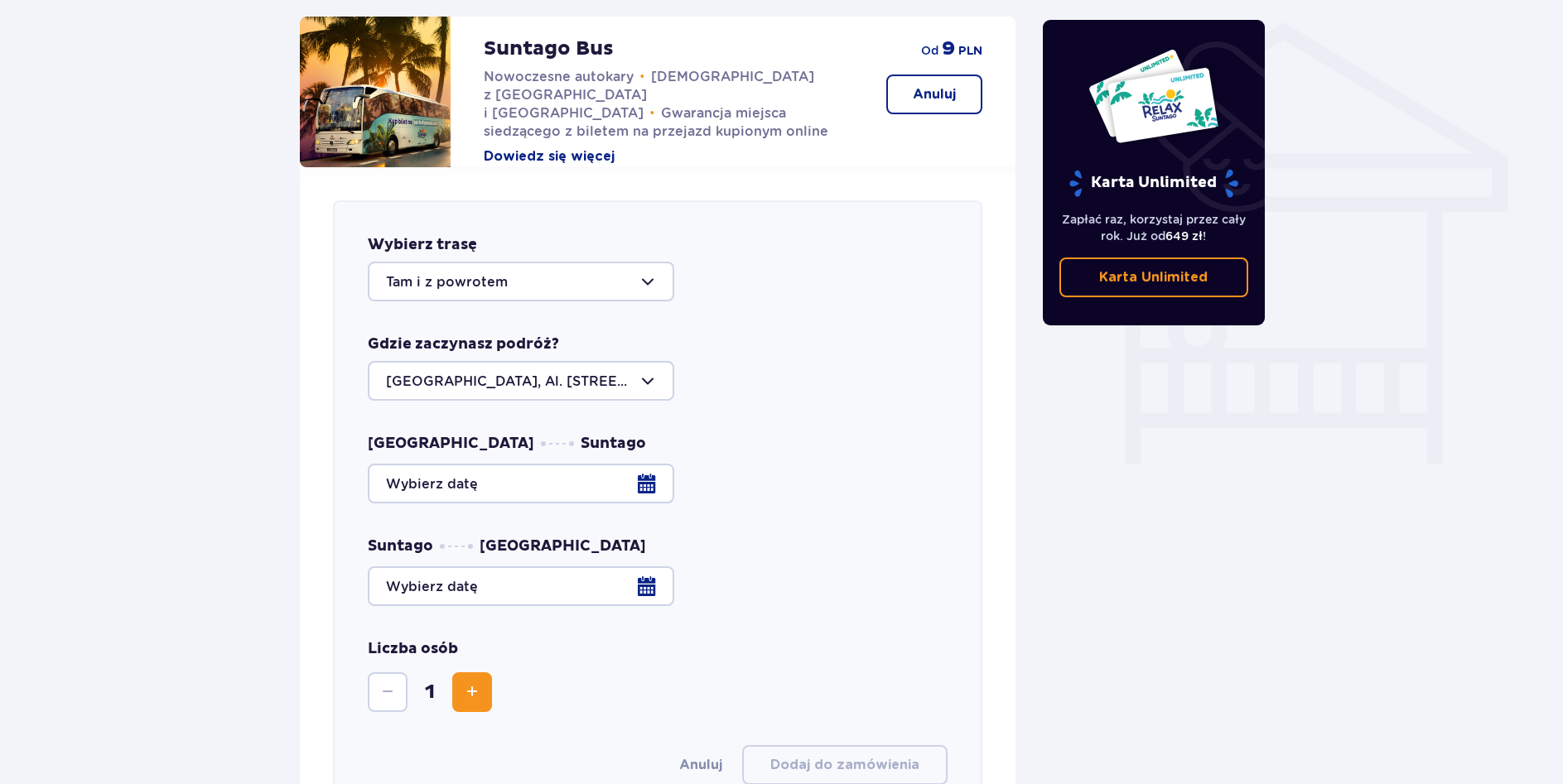
scroll to position [1486, 0]
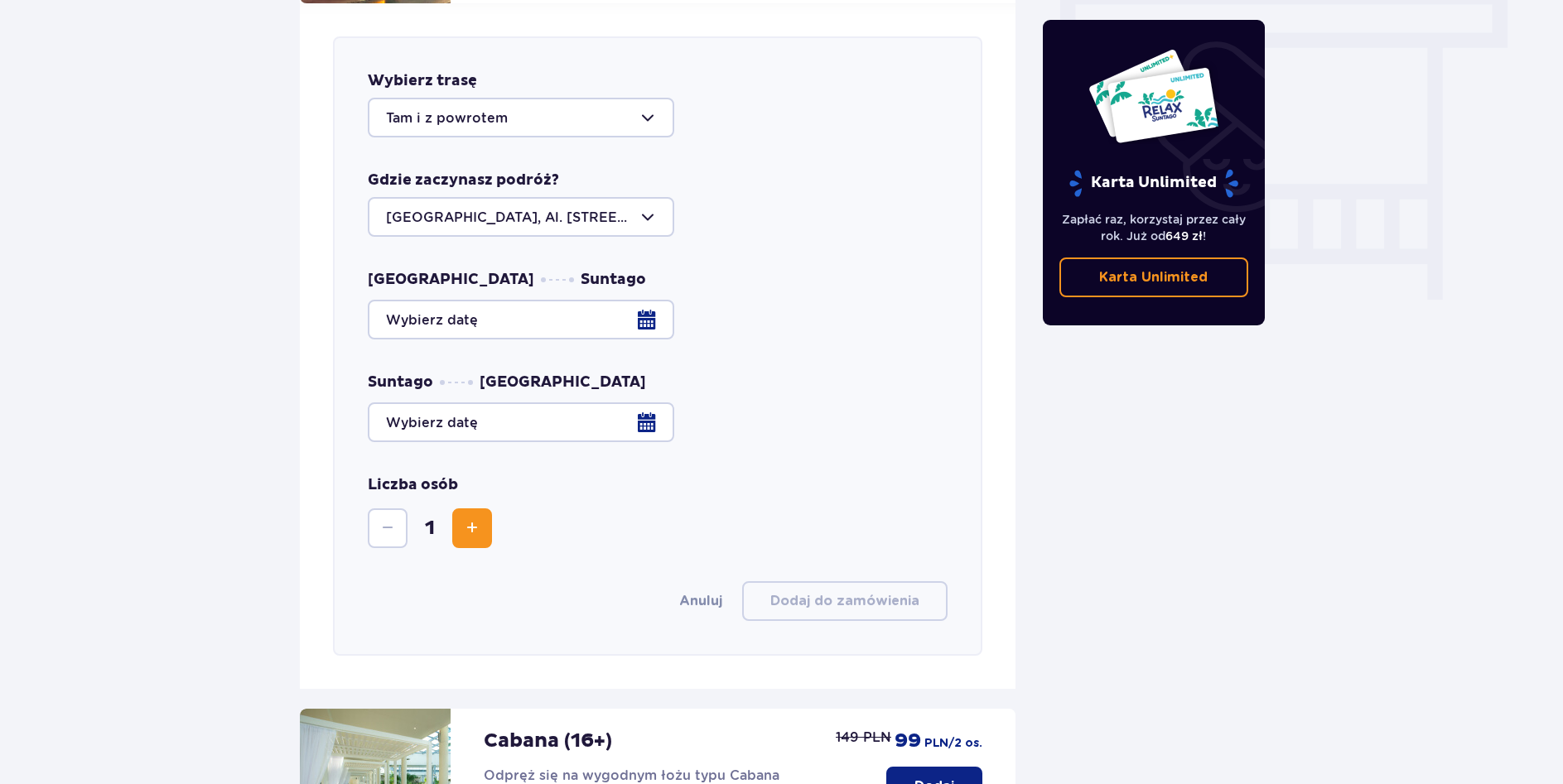
click at [664, 197] on div at bounding box center [521, 216] width 306 height 40
click at [800, 225] on div "Wybierz trasę Tam i z powrotem Gdzie zaczynasz podróż? [GEOGRAPHIC_DATA], Al. […" at bounding box center [658, 346] width 650 height 619
click at [650, 305] on div at bounding box center [658, 319] width 580 height 40
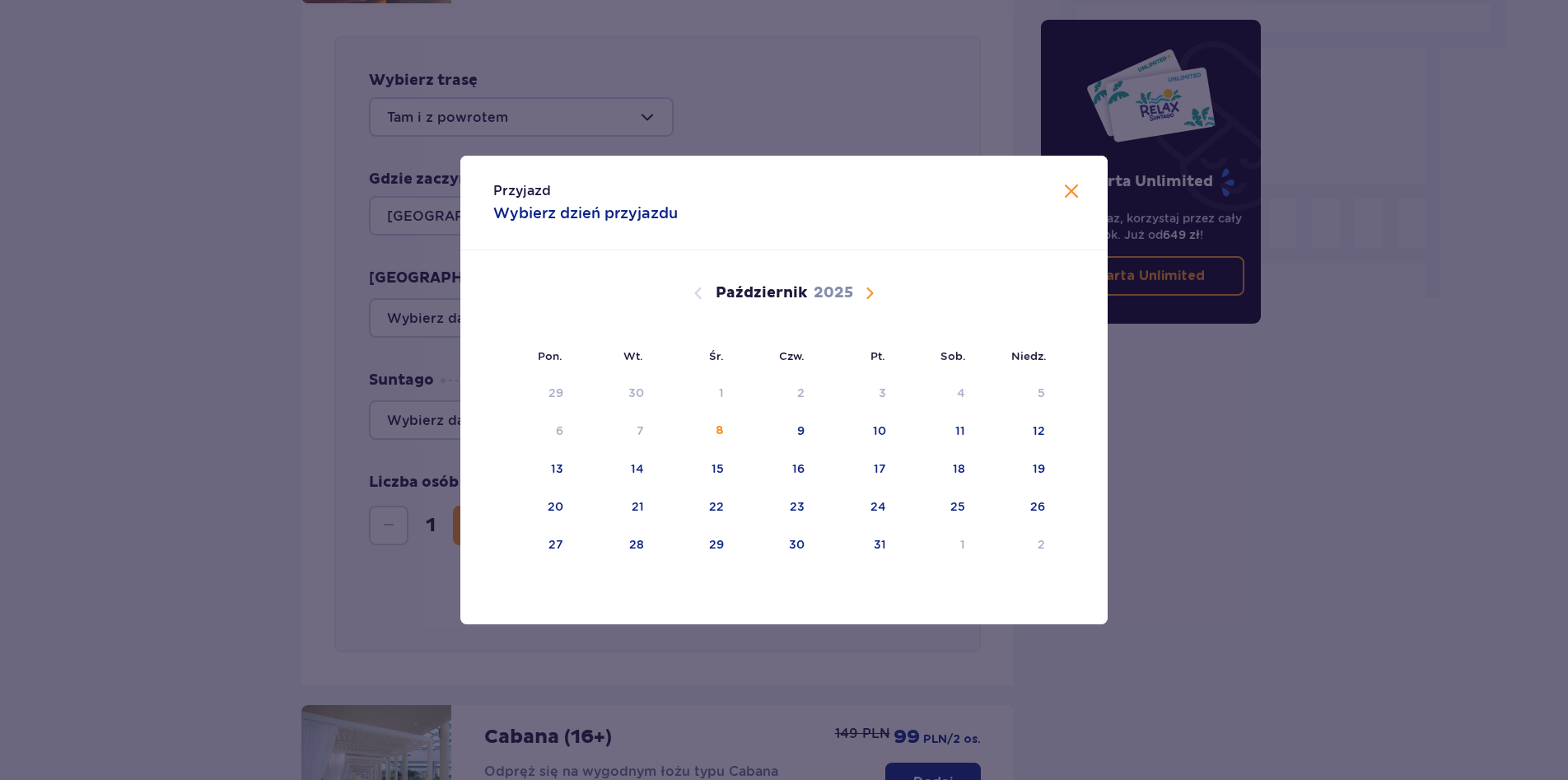
click at [867, 287] on span "Następny miesiąc" at bounding box center [869, 293] width 19 height 19
click at [879, 431] on div "7" at bounding box center [880, 431] width 8 height 17
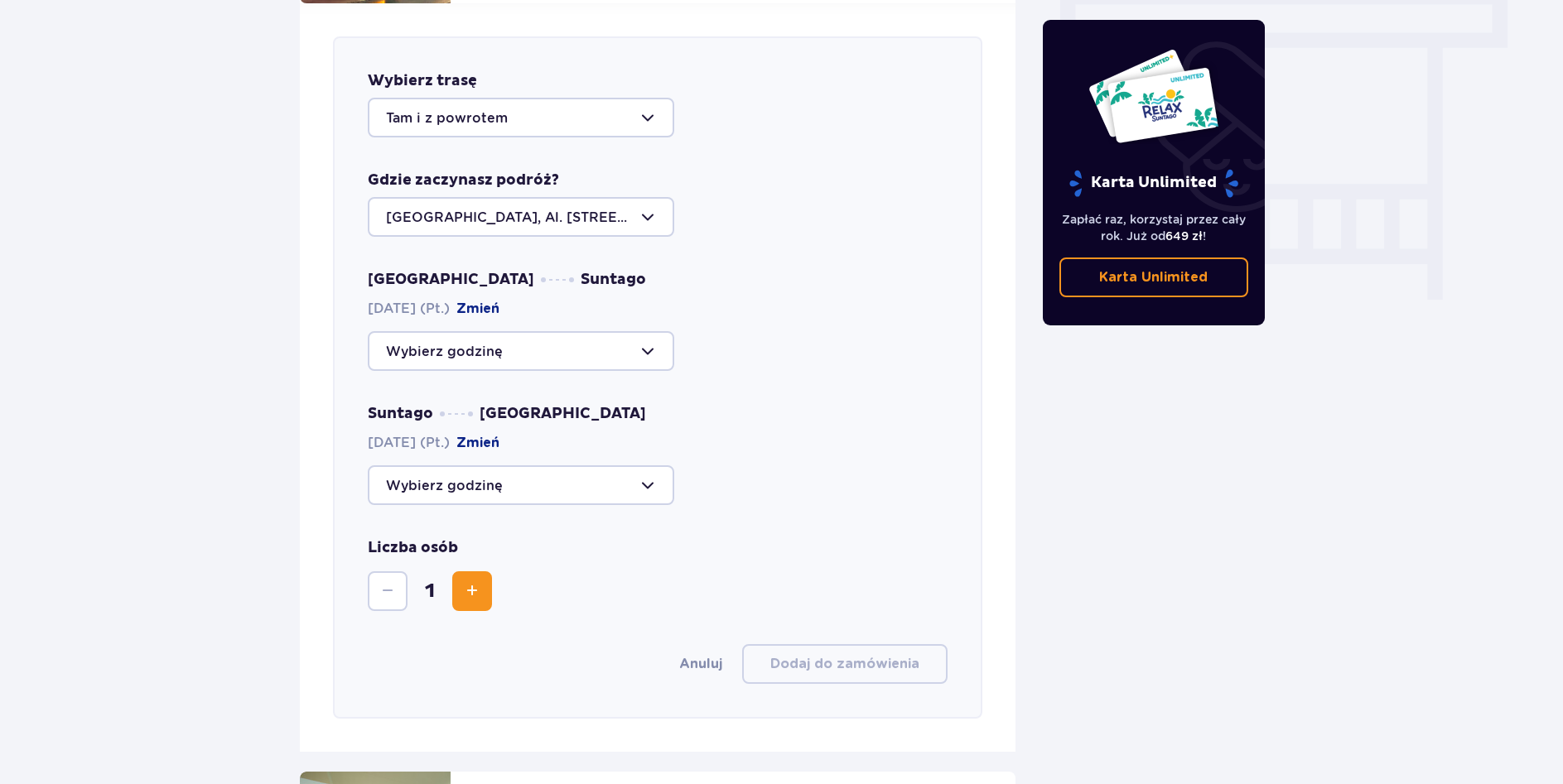
click at [567, 331] on div at bounding box center [521, 351] width 306 height 40
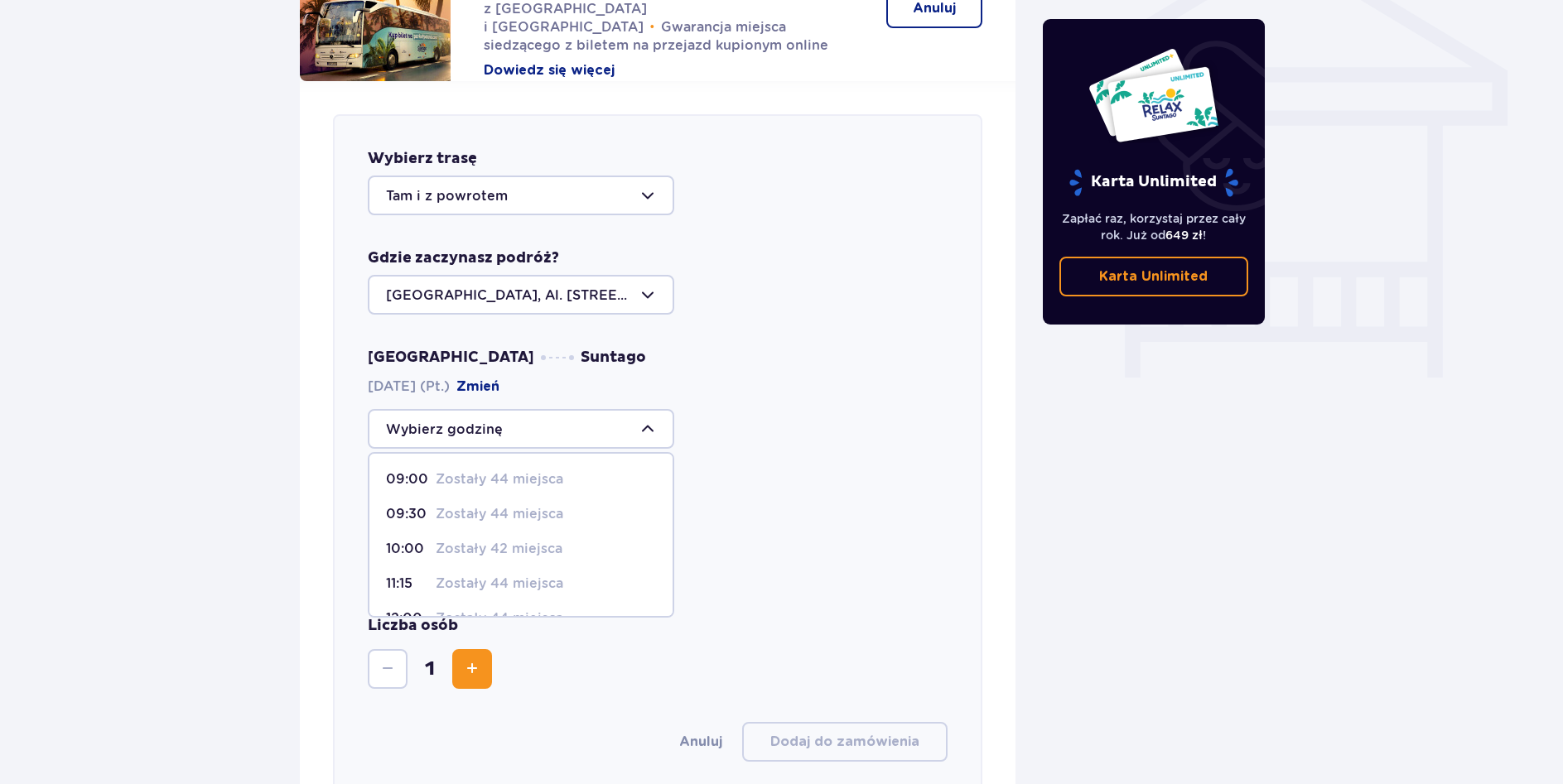
scroll to position [1401, 0]
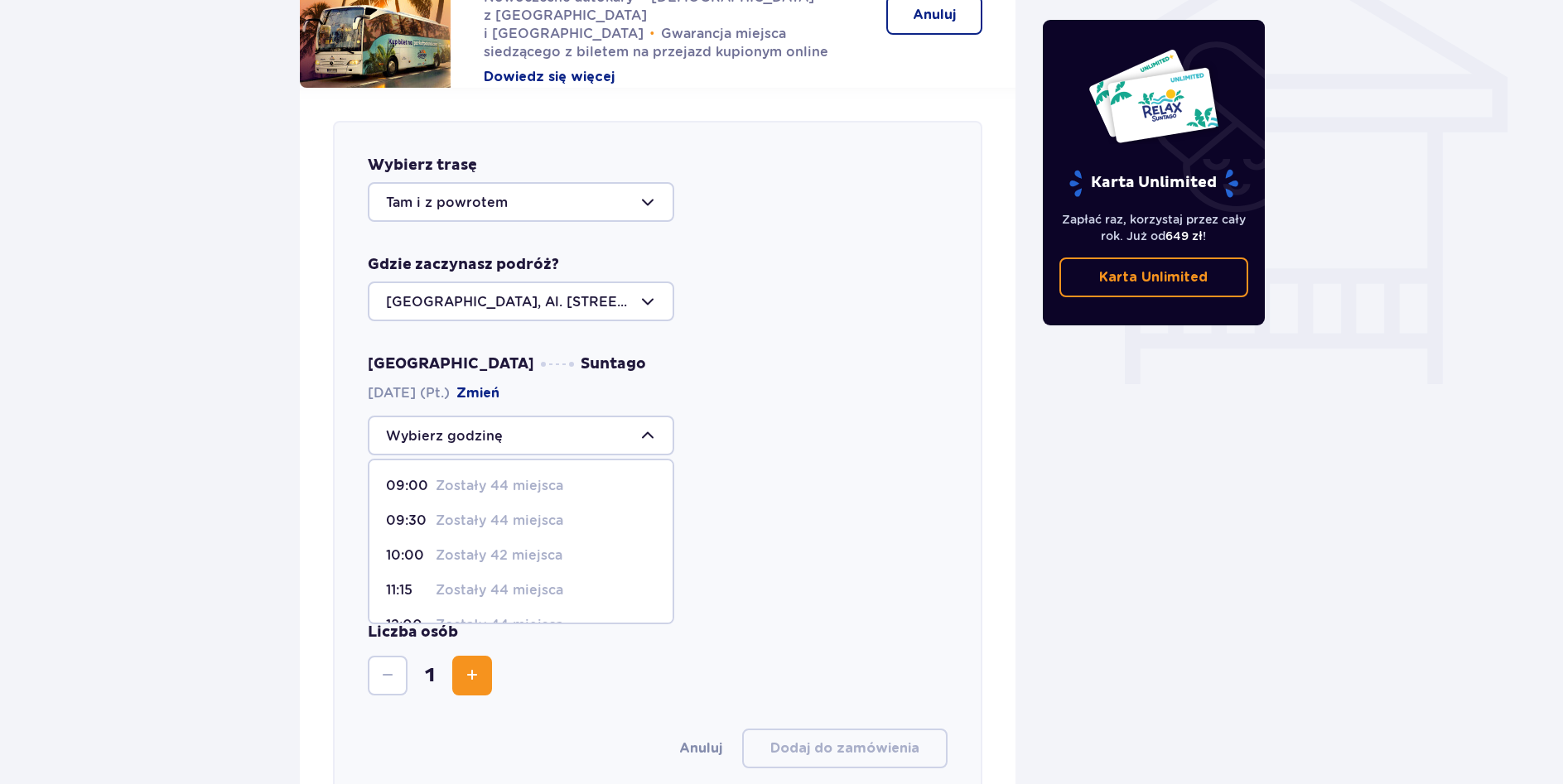
click at [536, 476] on p "Zostały 44 miejsca" at bounding box center [500, 485] width 127 height 18
type input "09:00"
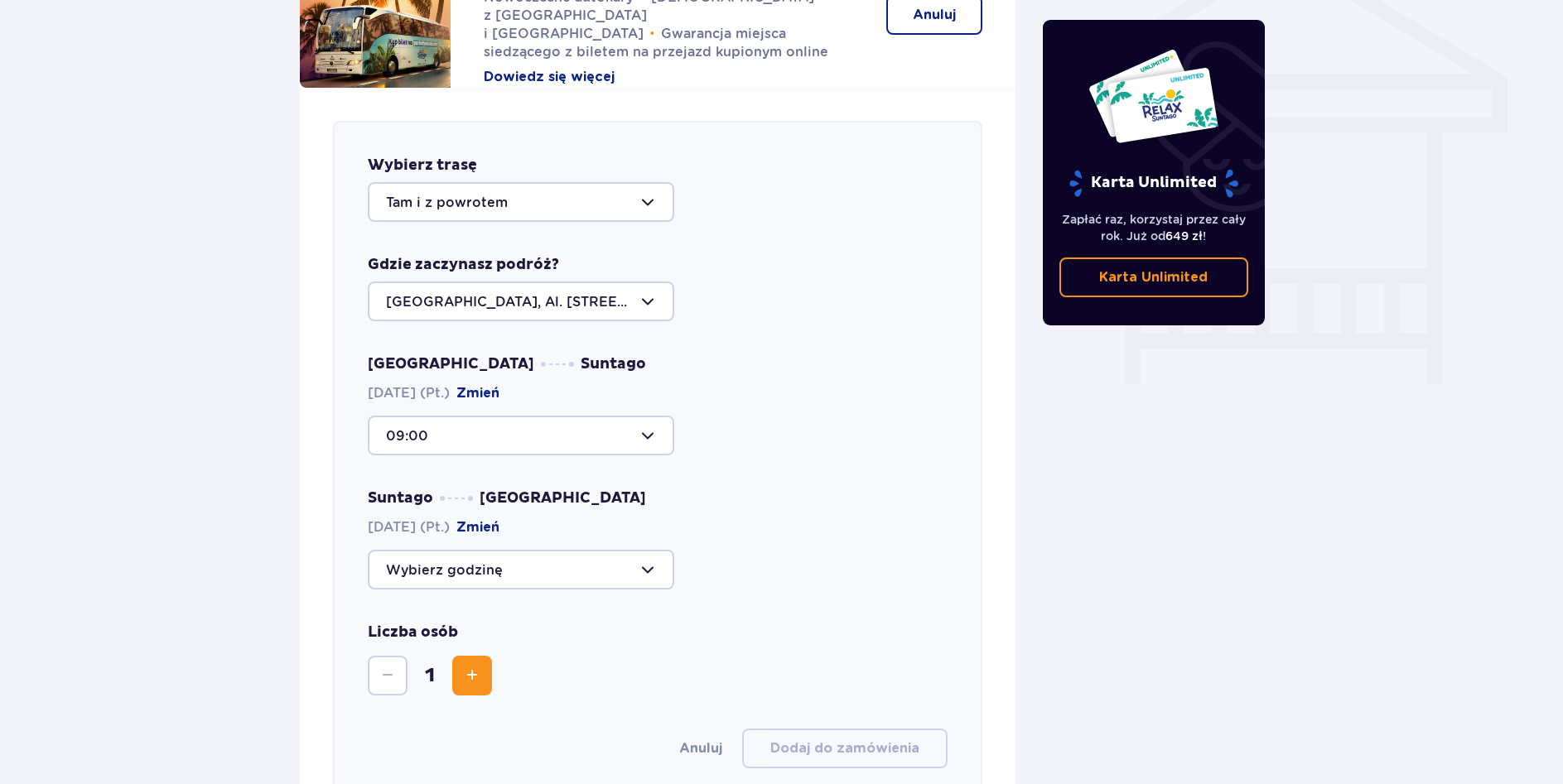
click at [566, 559] on div at bounding box center [521, 569] width 306 height 40
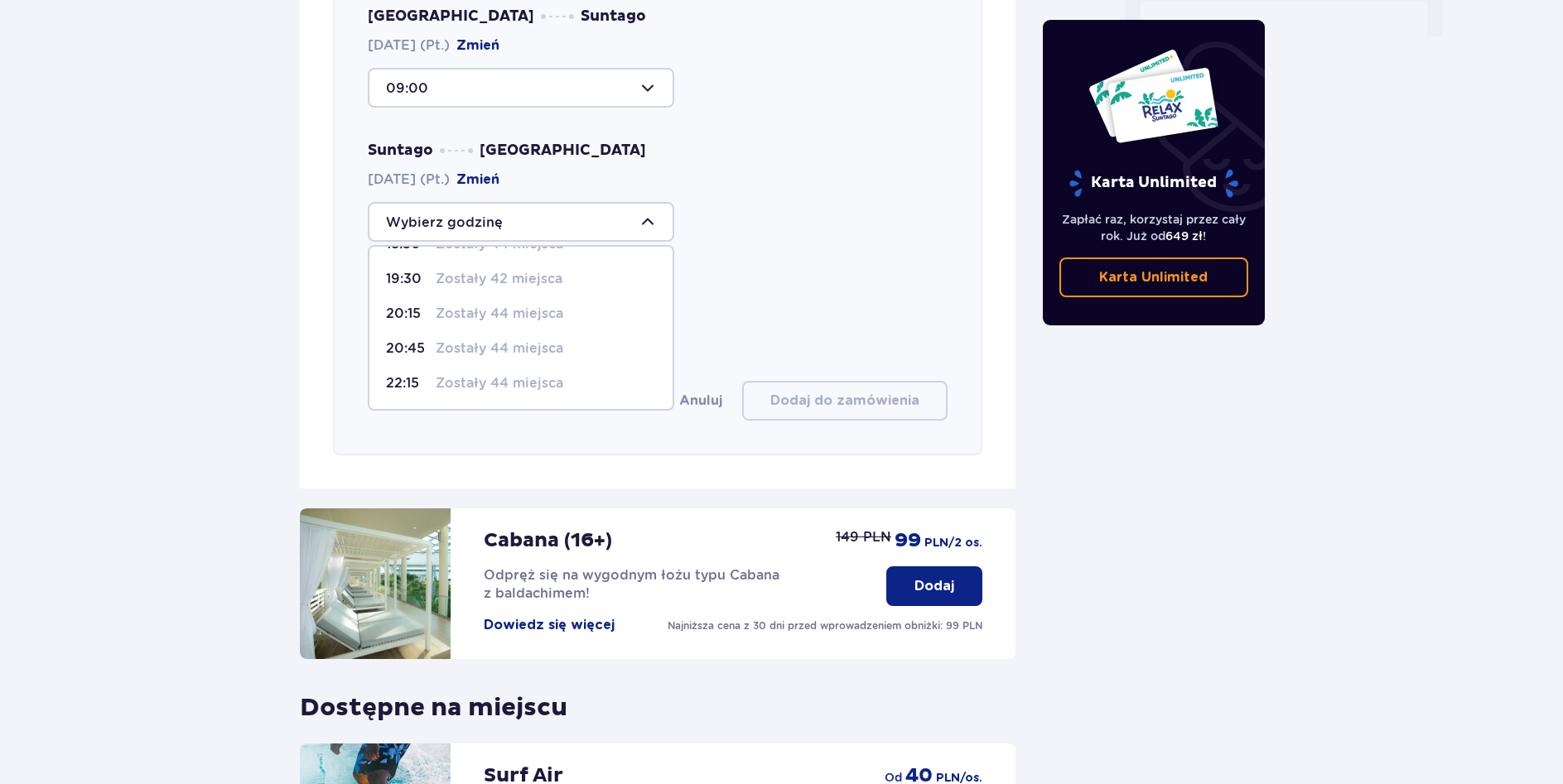
scroll to position [1823, 0]
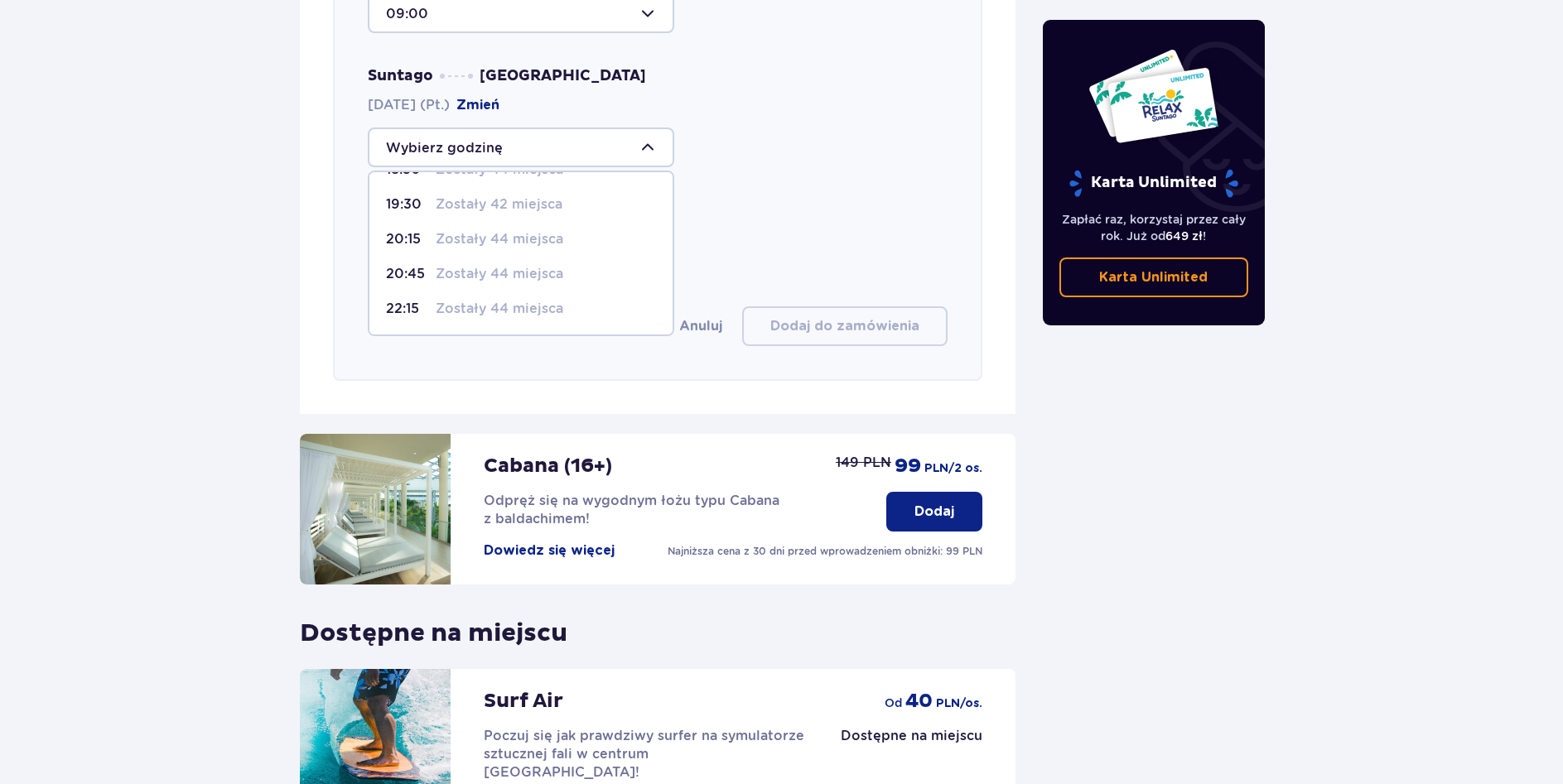
click at [517, 299] on p "Zostały 44 miejsca" at bounding box center [500, 308] width 127 height 18
type input "22:15"
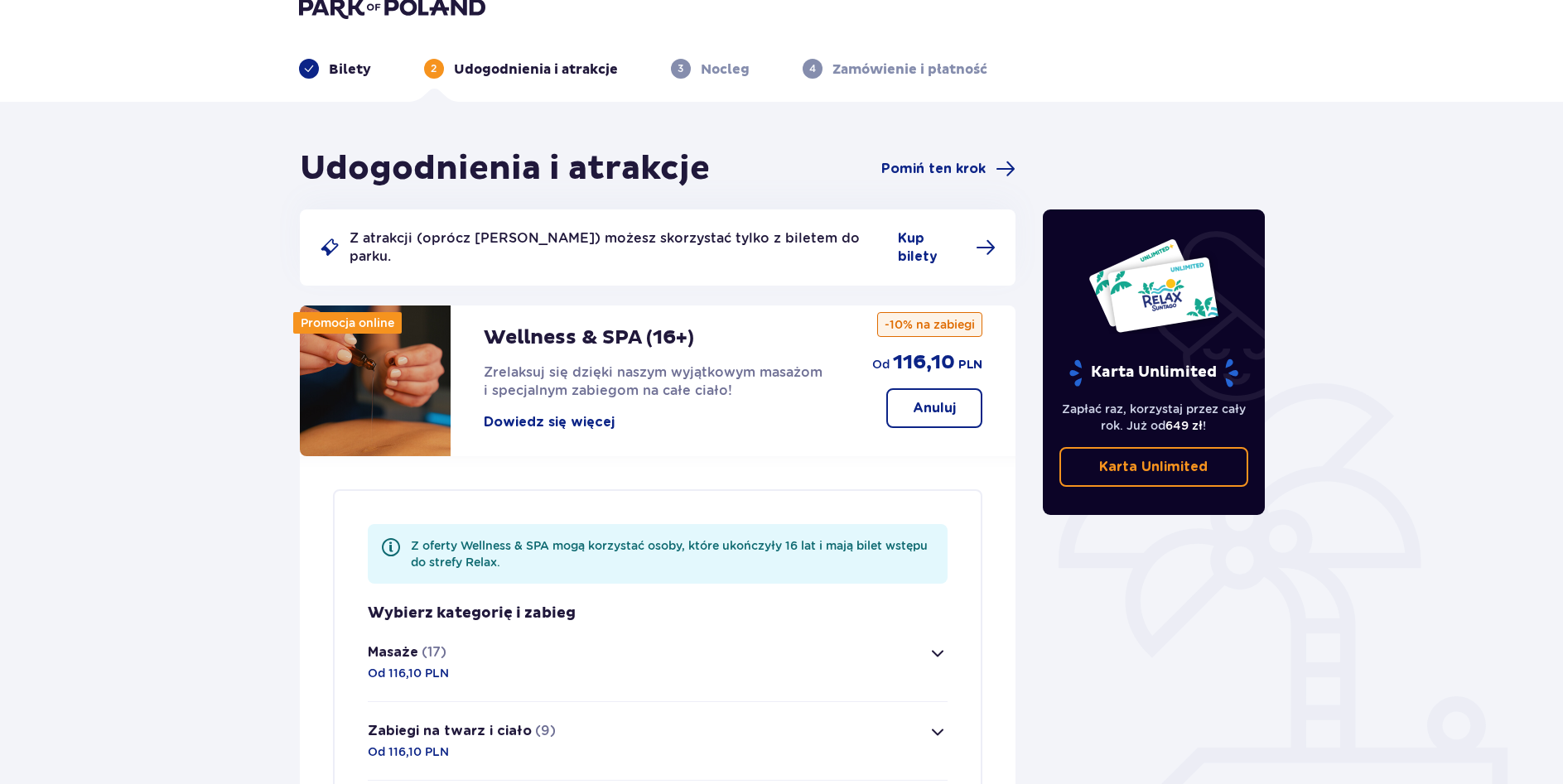
scroll to position [0, 0]
